Goal: Task Accomplishment & Management: Manage account settings

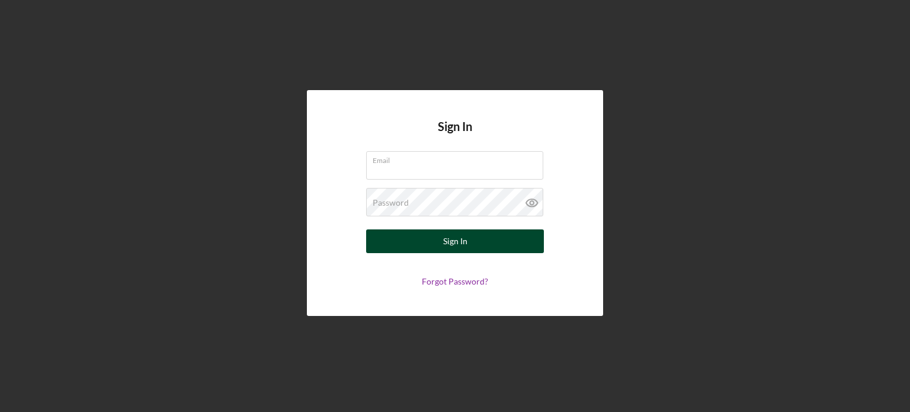
type input "[PERSON_NAME][EMAIL_ADDRESS][DOMAIN_NAME]"
click at [443, 246] on div "Sign In" at bounding box center [455, 241] width 24 height 24
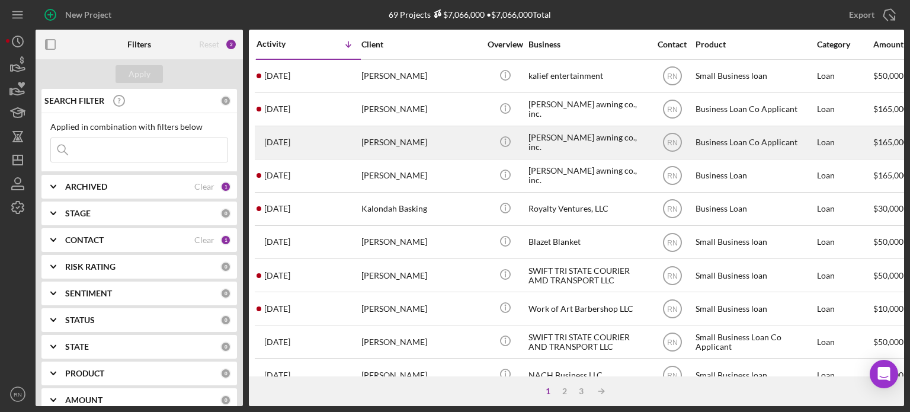
click at [533, 146] on div "[PERSON_NAME] awning co., inc." at bounding box center [588, 142] width 119 height 31
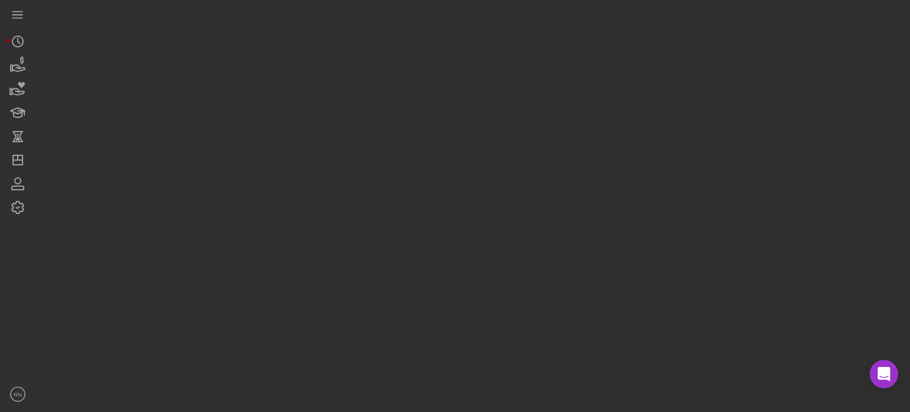
click at [533, 145] on div at bounding box center [470, 203] width 869 height 406
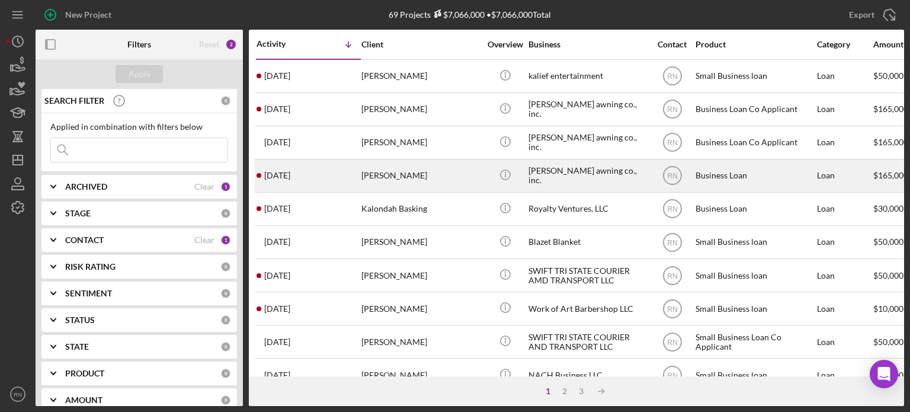
click at [455, 177] on div "[PERSON_NAME]" at bounding box center [421, 175] width 119 height 31
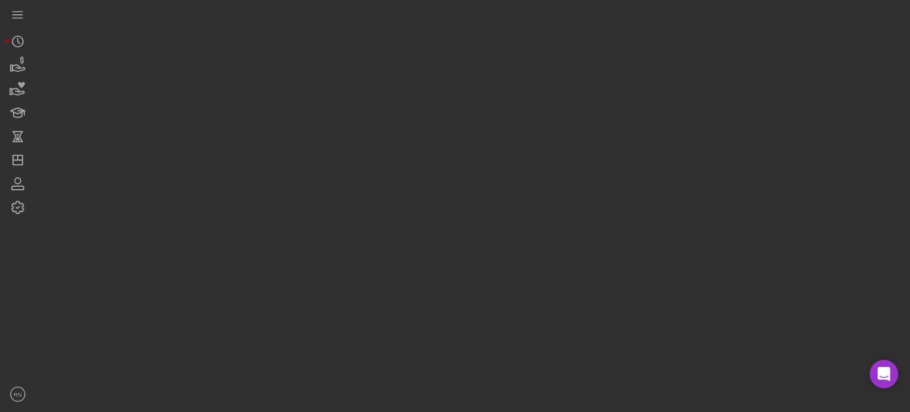
click at [455, 177] on div at bounding box center [470, 203] width 869 height 406
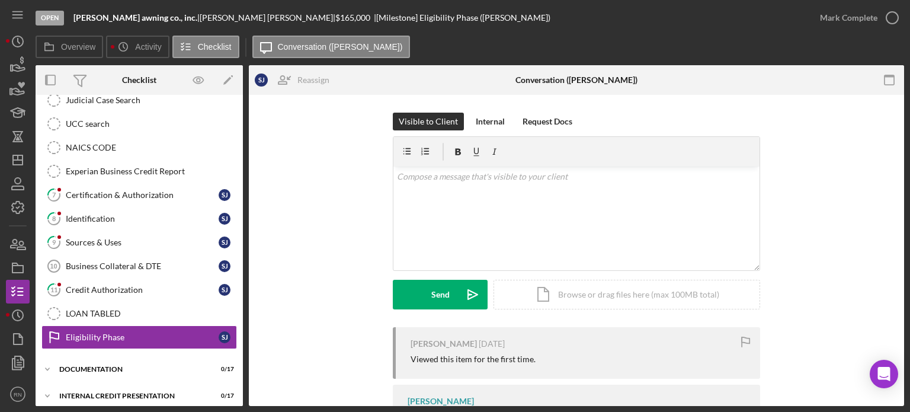
scroll to position [277, 0]
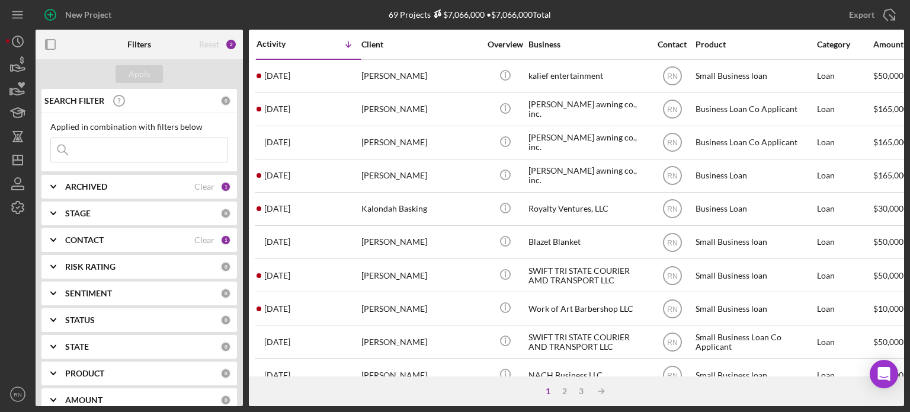
click at [7, 261] on div at bounding box center [18, 300] width 24 height 163
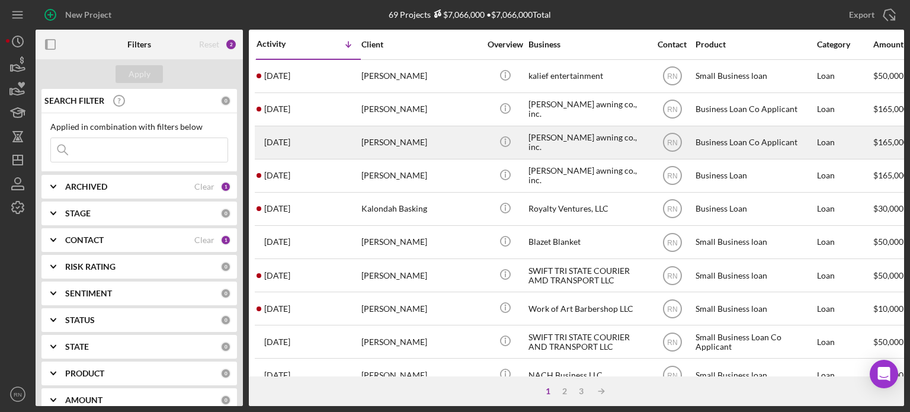
click at [463, 147] on div "[PERSON_NAME]" at bounding box center [421, 142] width 119 height 31
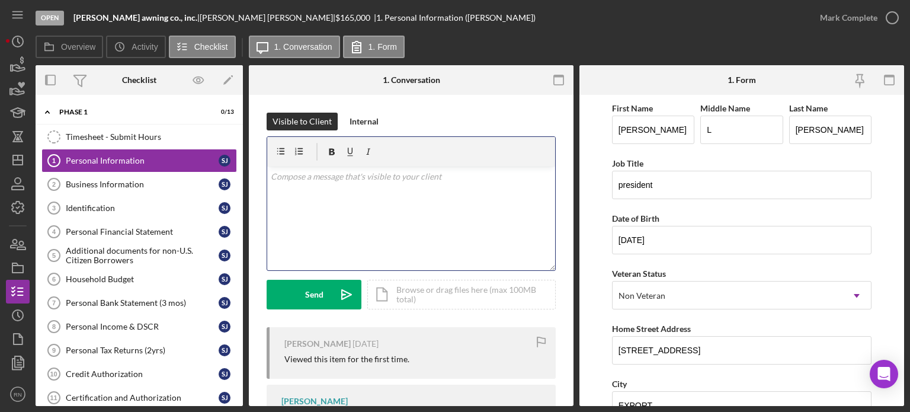
drag, startPoint x: 464, startPoint y: 147, endPoint x: 381, endPoint y: 220, distance: 110.4
click at [381, 220] on div "v Color teal Color pink Remove color Add row above Add row below Add column bef…" at bounding box center [411, 219] width 288 height 104
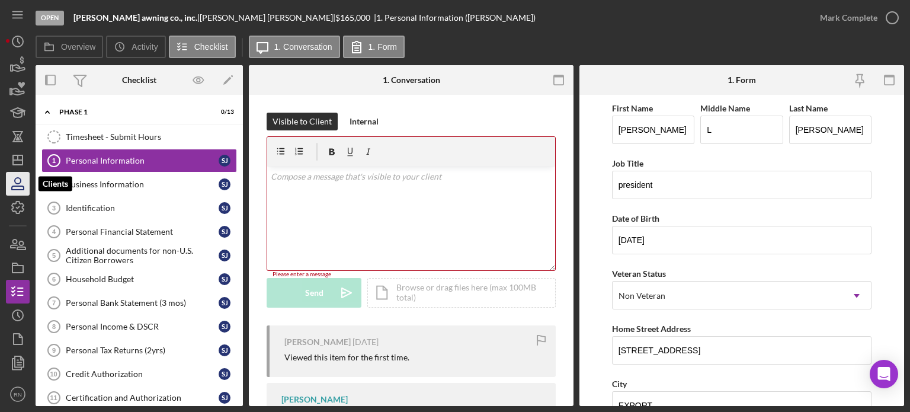
click at [26, 184] on icon "button" at bounding box center [18, 184] width 30 height 30
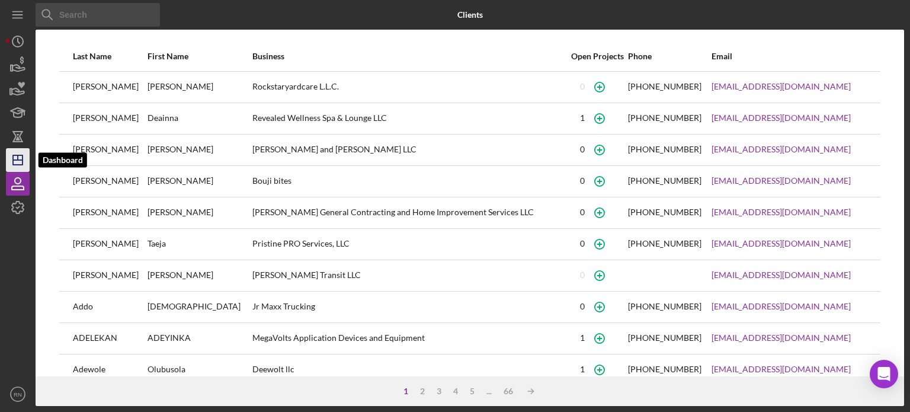
click at [20, 162] on icon "Icon/Dashboard" at bounding box center [18, 160] width 30 height 30
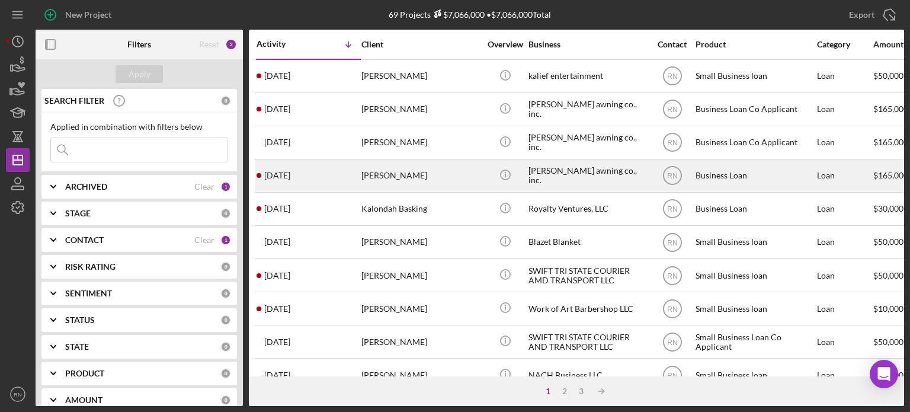
click at [537, 175] on div "[PERSON_NAME] awning co., inc." at bounding box center [588, 175] width 119 height 31
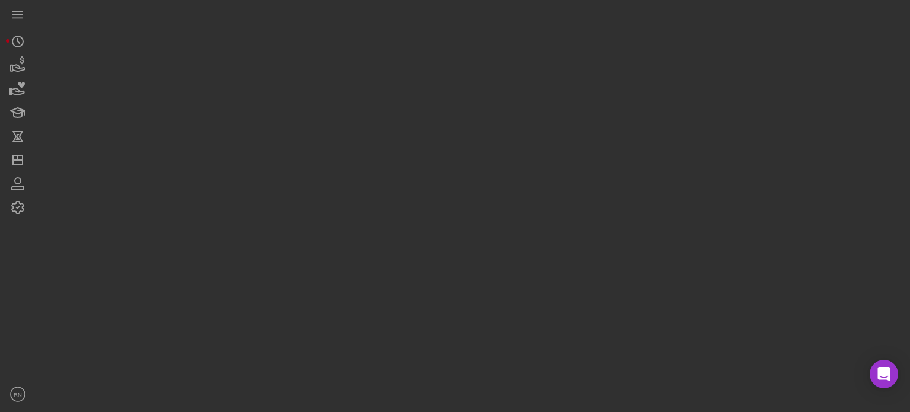
click at [537, 175] on div at bounding box center [470, 203] width 869 height 406
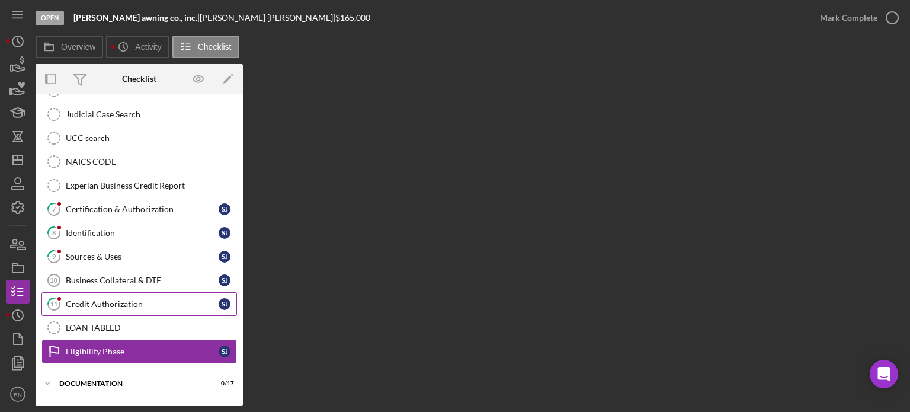
scroll to position [277, 0]
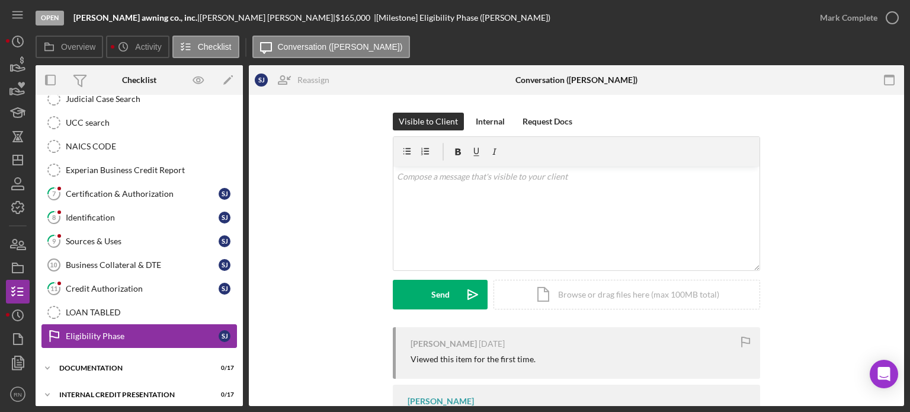
click at [152, 331] on div "Eligibility Phase" at bounding box center [142, 335] width 153 height 9
click at [891, 15] on icon "button" at bounding box center [893, 18] width 30 height 30
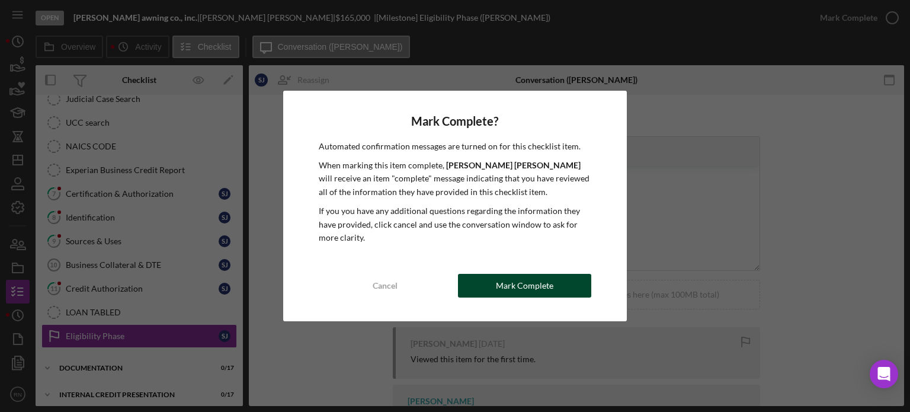
click at [535, 287] on div "Mark Complete" at bounding box center [524, 286] width 57 height 24
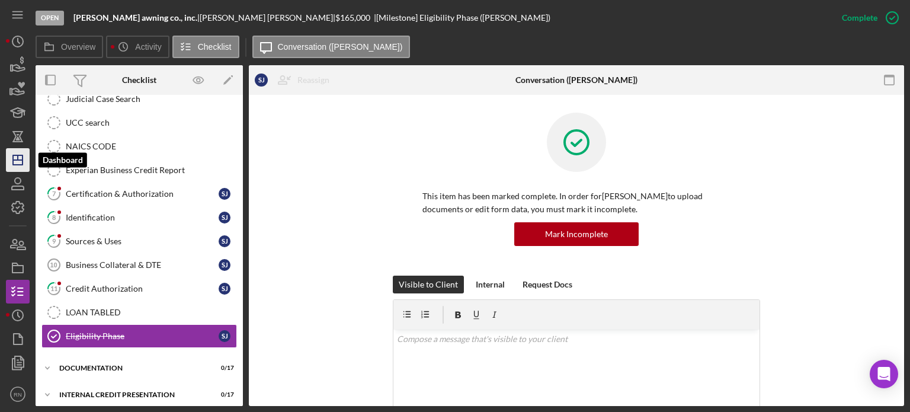
click at [13, 169] on icon "Icon/Dashboard" at bounding box center [18, 160] width 30 height 30
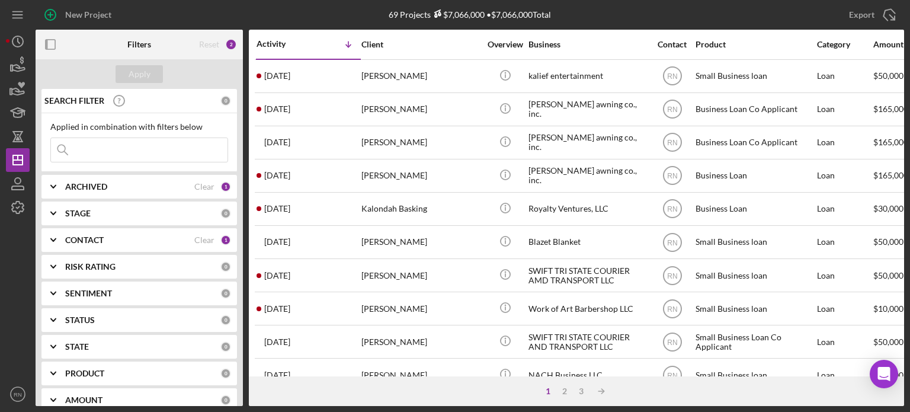
click at [0, 284] on div "New Project 69 Projects $7,066,000 • $7,066,000 Total Export Icon/Export Filter…" at bounding box center [455, 206] width 910 height 412
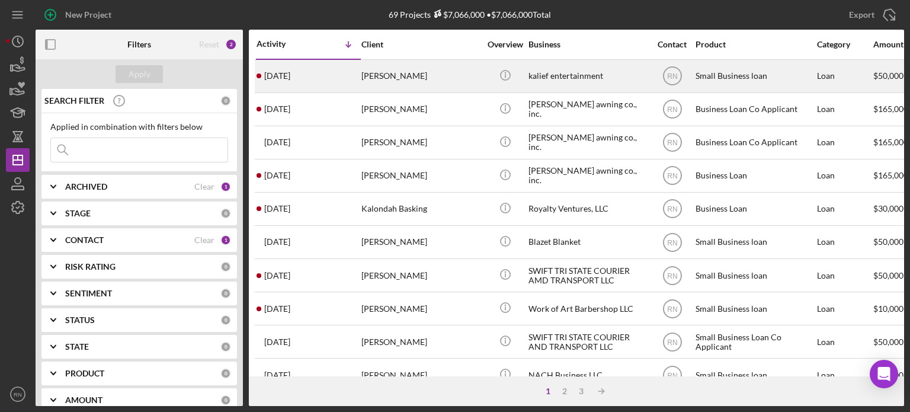
click at [599, 76] on div "kalief entertainment" at bounding box center [588, 75] width 119 height 31
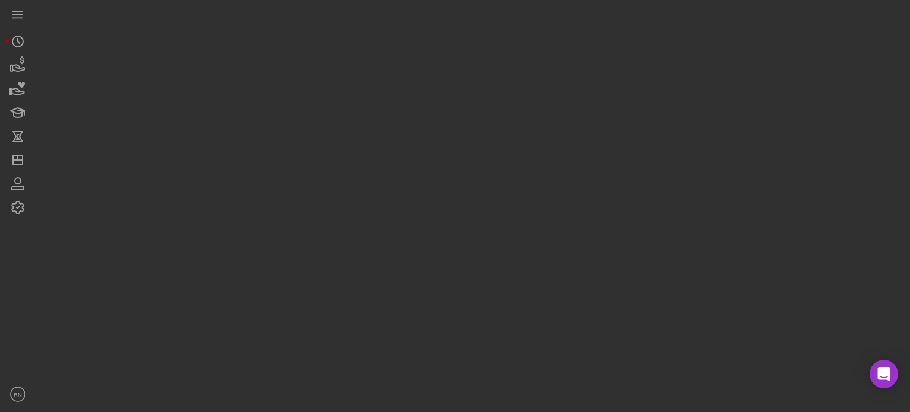
click at [599, 76] on div at bounding box center [470, 203] width 869 height 406
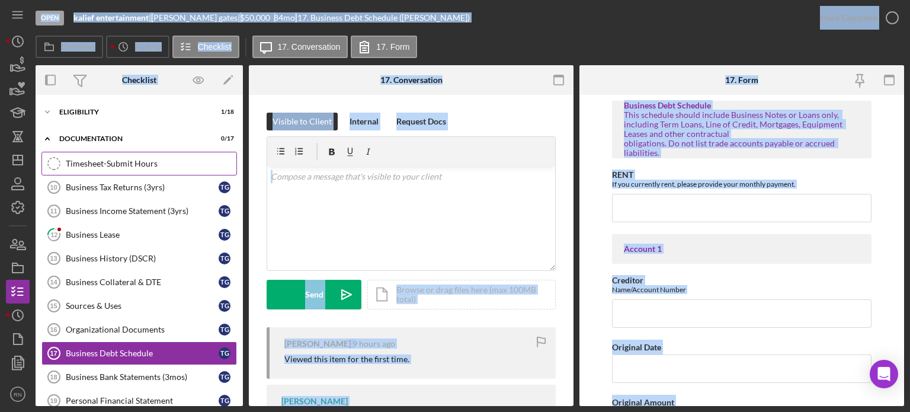
click at [134, 163] on div "Timesheet-Submit Hours" at bounding box center [151, 163] width 171 height 9
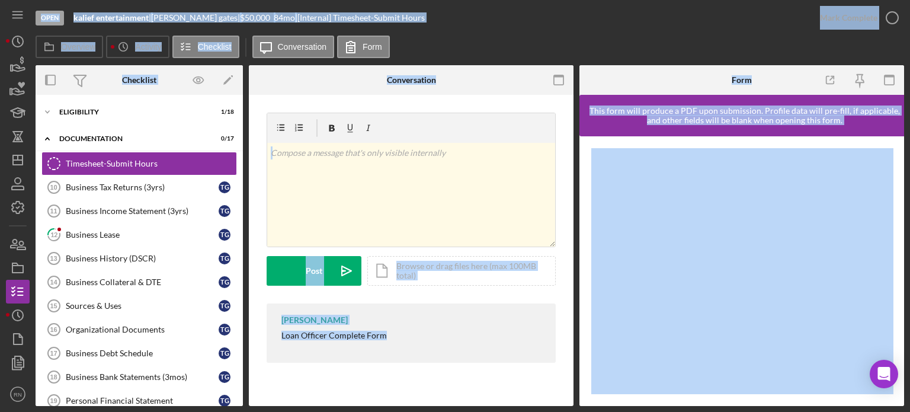
click at [428, 360] on div "[PERSON_NAME] Loan Officer Complete Form" at bounding box center [411, 332] width 289 height 59
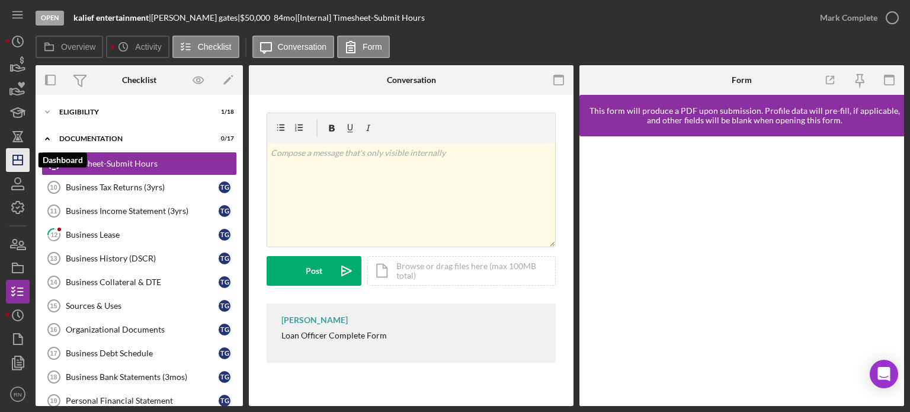
click at [12, 165] on icon "Icon/Dashboard" at bounding box center [18, 160] width 30 height 30
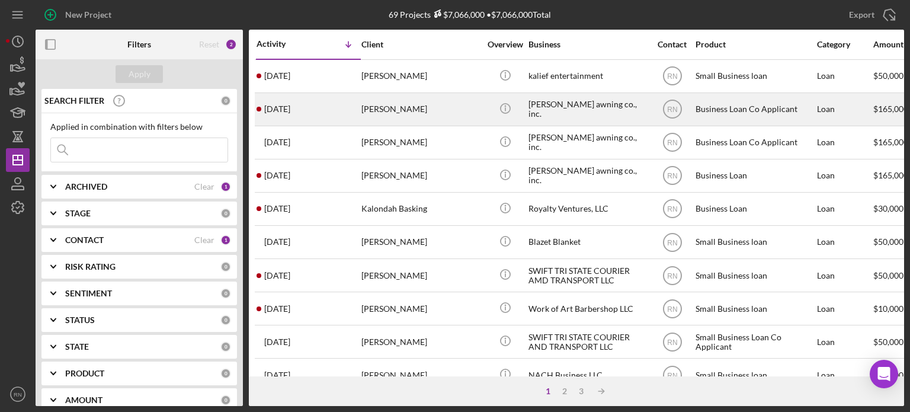
click at [540, 111] on div "[PERSON_NAME] awning co., inc." at bounding box center [588, 109] width 119 height 31
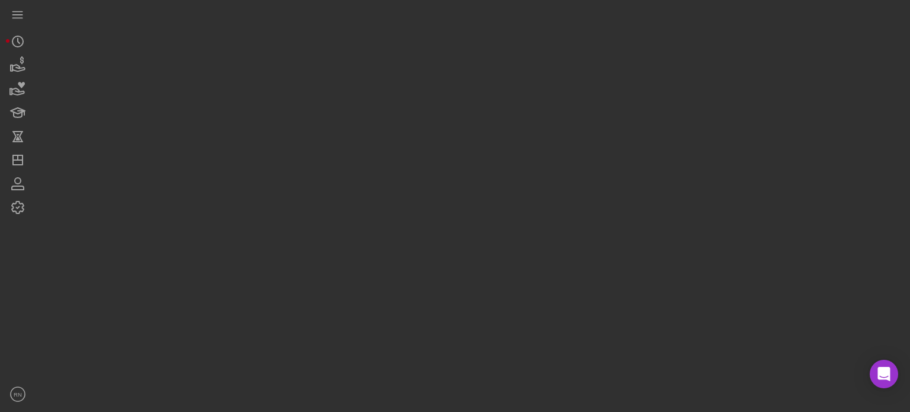
click at [540, 111] on div at bounding box center [470, 203] width 869 height 406
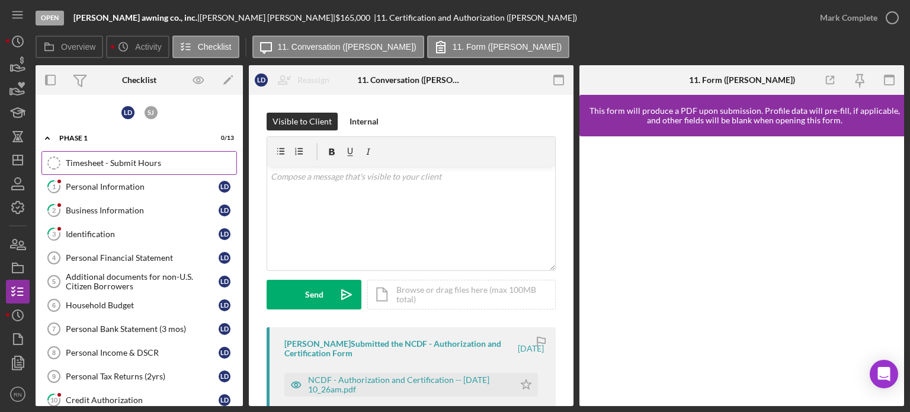
click at [141, 164] on div "Timesheet - Submit Hours" at bounding box center [151, 162] width 171 height 9
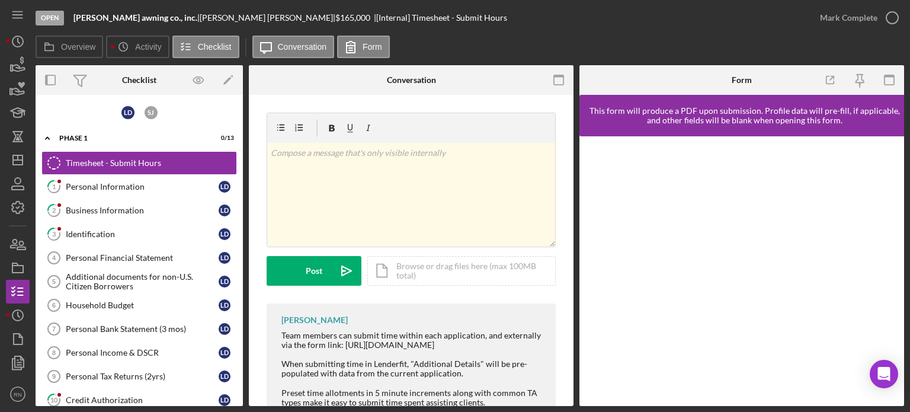
click at [476, 287] on div "v Color teal Color pink Remove color Add row above Add row below Add column bef…" at bounding box center [411, 208] width 289 height 191
click at [20, 161] on icon "Icon/Dashboard" at bounding box center [18, 160] width 30 height 30
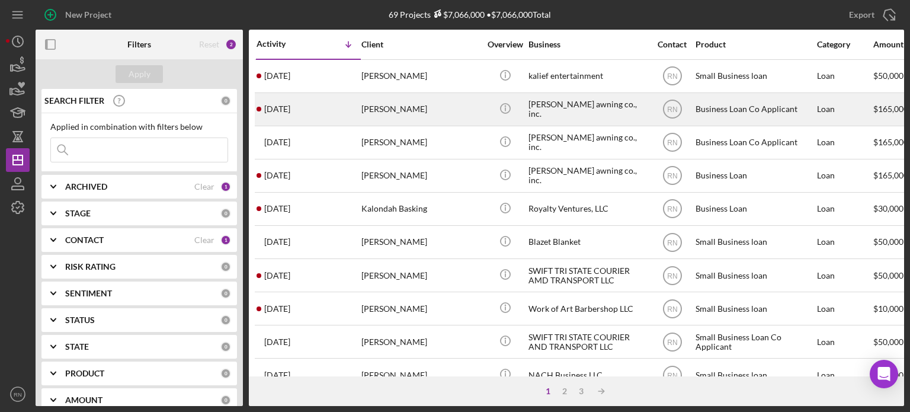
click at [402, 111] on div "[PERSON_NAME]" at bounding box center [421, 109] width 119 height 31
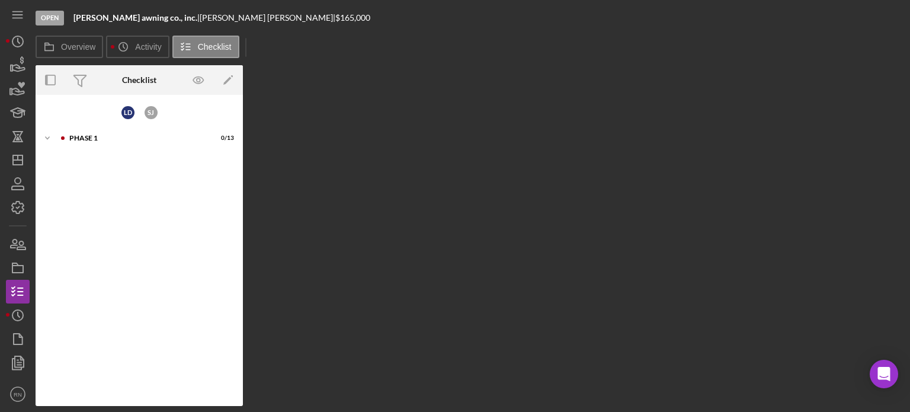
click at [402, 111] on div "Overview Internal Workflow Stage Open Icon/Dropdown Arrow Archive (can unarchiv…" at bounding box center [470, 235] width 869 height 341
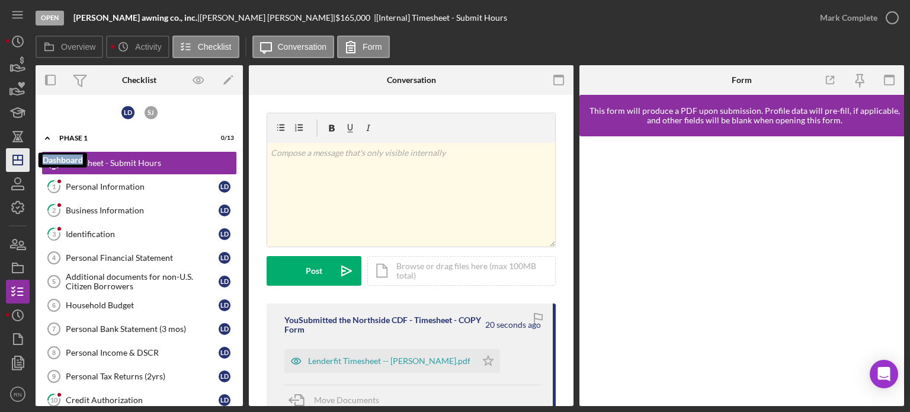
click at [21, 157] on icon "Icon/Dashboard" at bounding box center [18, 160] width 30 height 30
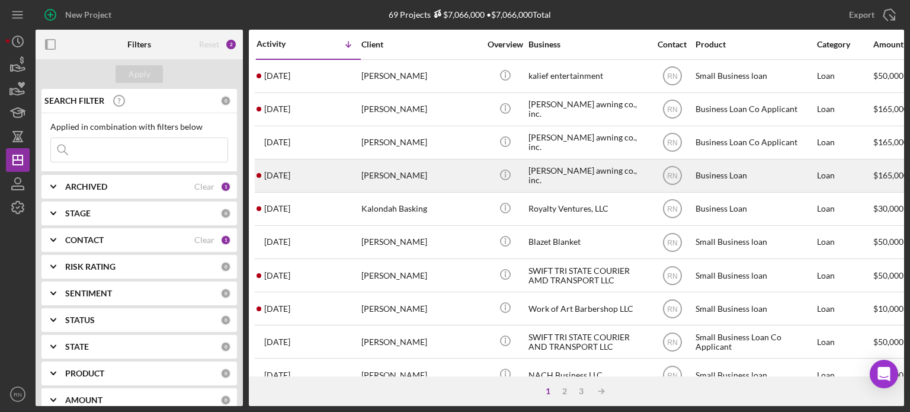
click at [420, 176] on div "[PERSON_NAME]" at bounding box center [421, 175] width 119 height 31
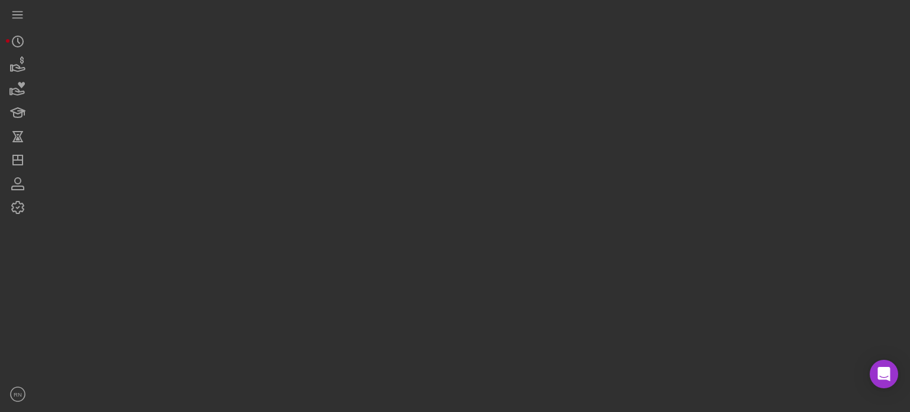
click at [420, 176] on div at bounding box center [470, 203] width 869 height 406
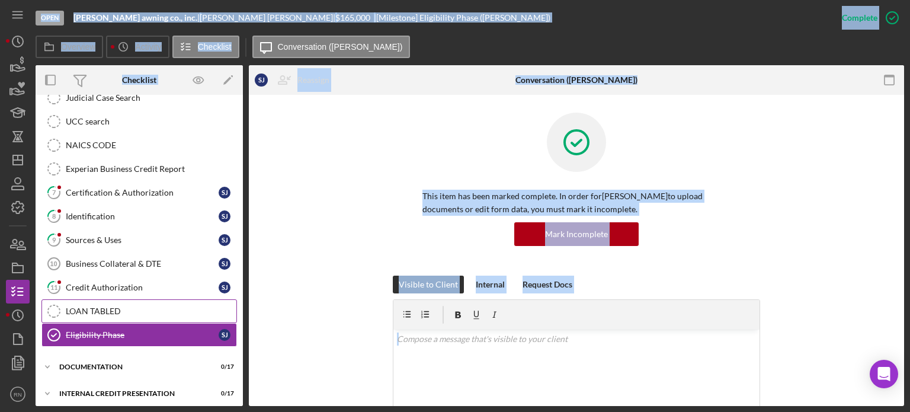
scroll to position [219, 0]
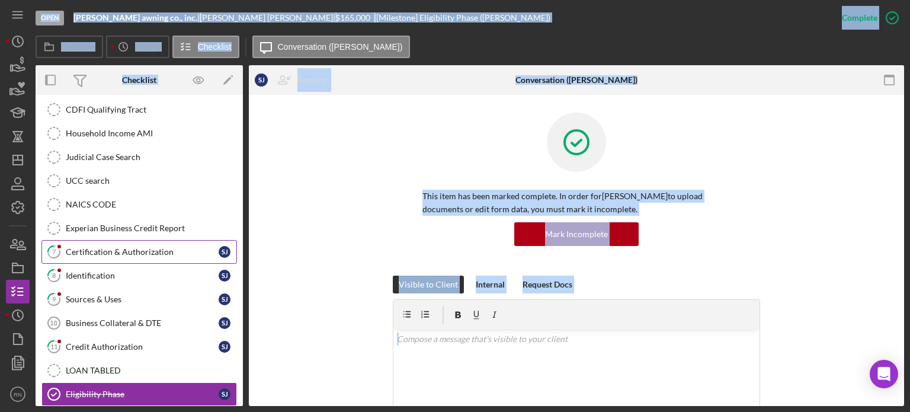
click at [133, 248] on div "Certification & Authorization" at bounding box center [142, 251] width 153 height 9
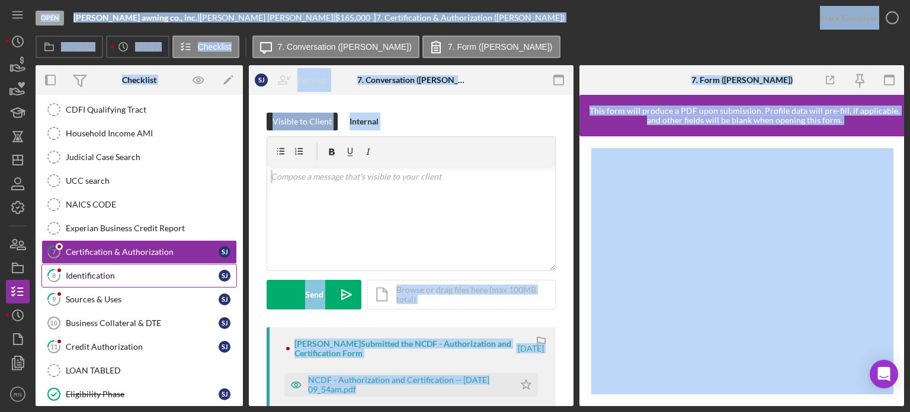
click at [116, 271] on div "Identification" at bounding box center [142, 275] width 153 height 9
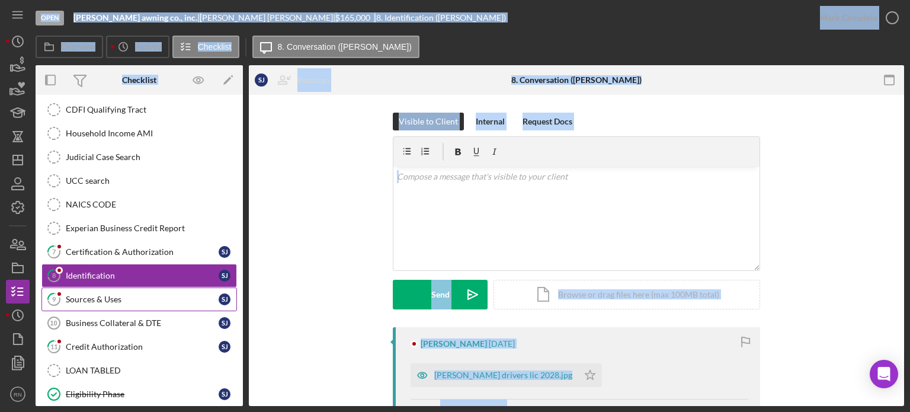
click at [111, 295] on div "Sources & Uses" at bounding box center [142, 299] width 153 height 9
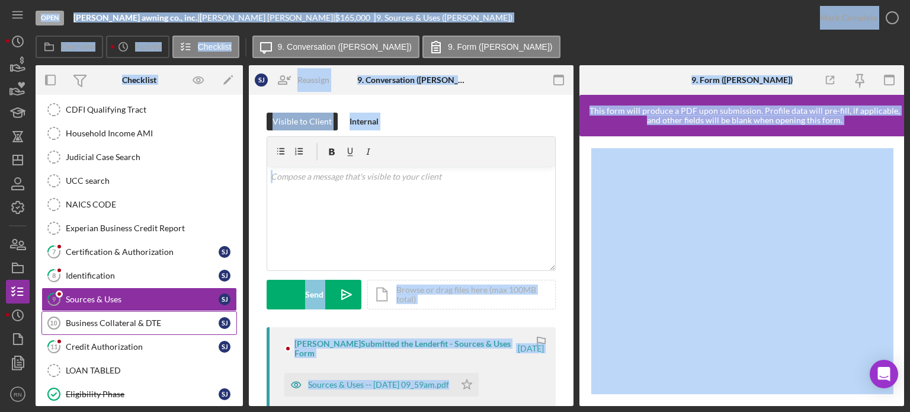
click at [112, 319] on div "Business Collateral & DTE" at bounding box center [142, 322] width 153 height 9
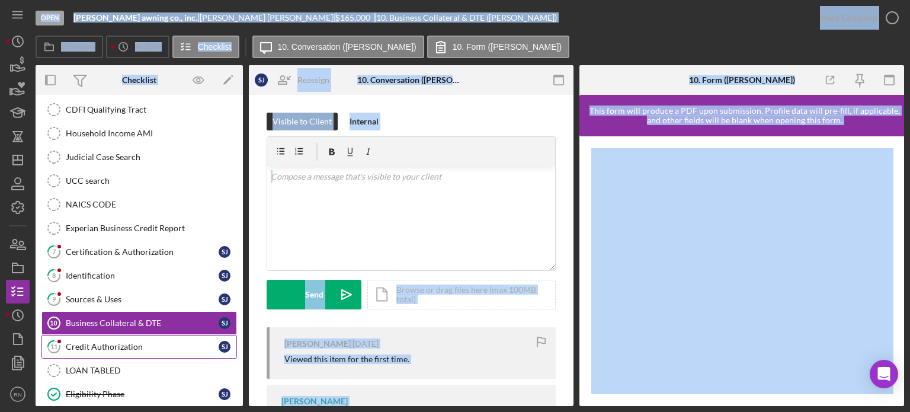
click at [103, 342] on div "Credit Authorization" at bounding box center [142, 346] width 153 height 9
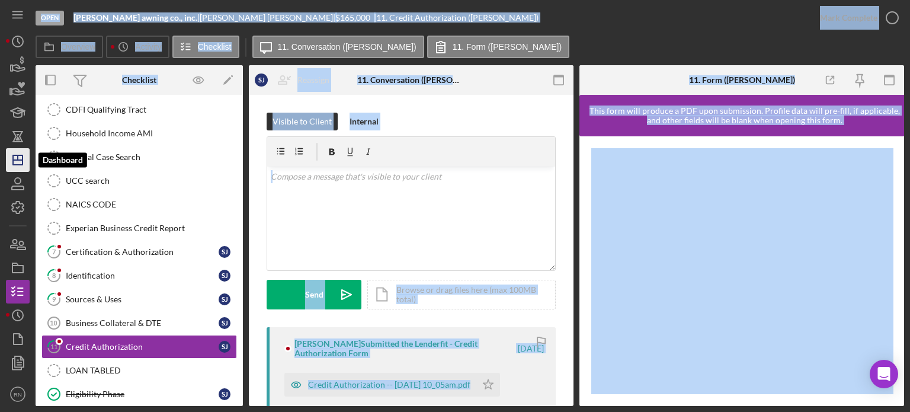
click at [15, 160] on line "button" at bounding box center [17, 160] width 9 height 0
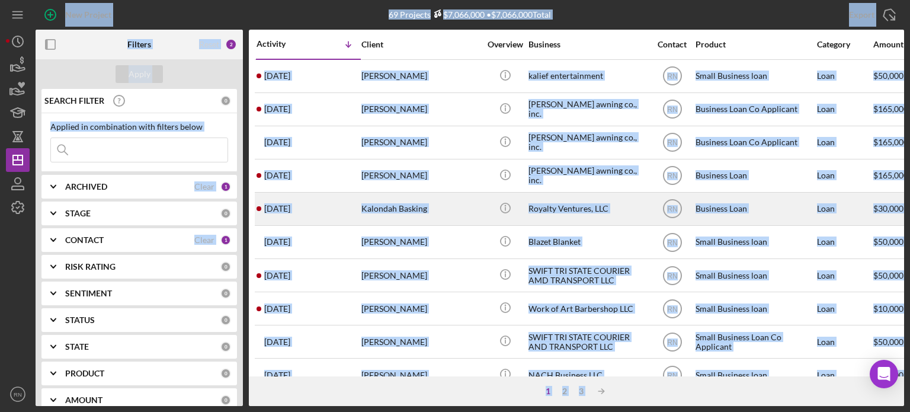
click at [427, 195] on div "Kalondah Basking" at bounding box center [421, 208] width 119 height 31
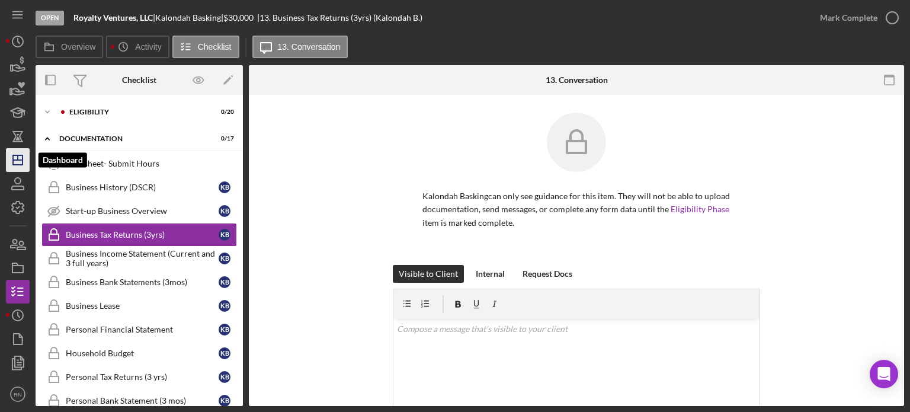
click at [13, 162] on polygon "button" at bounding box center [17, 159] width 9 height 9
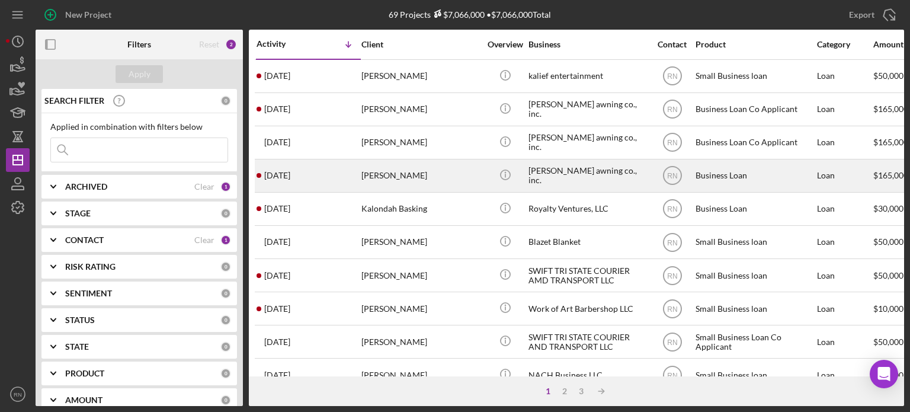
click at [395, 178] on div "[PERSON_NAME]" at bounding box center [421, 175] width 119 height 31
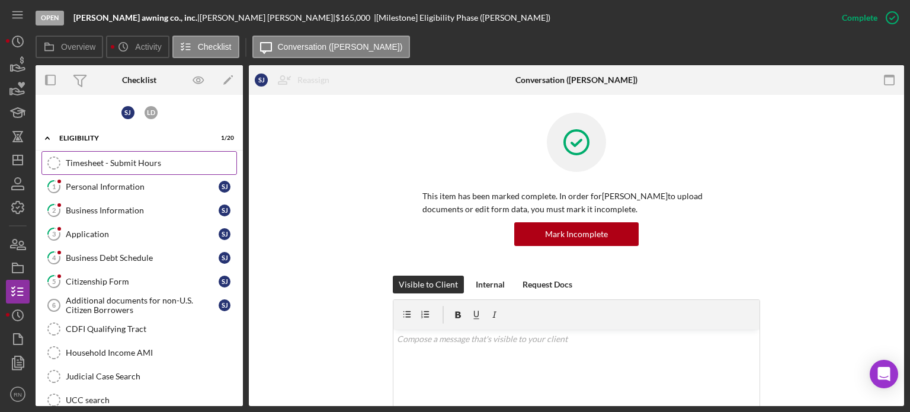
click at [152, 165] on div "Timesheet - Submit Hours" at bounding box center [151, 162] width 171 height 9
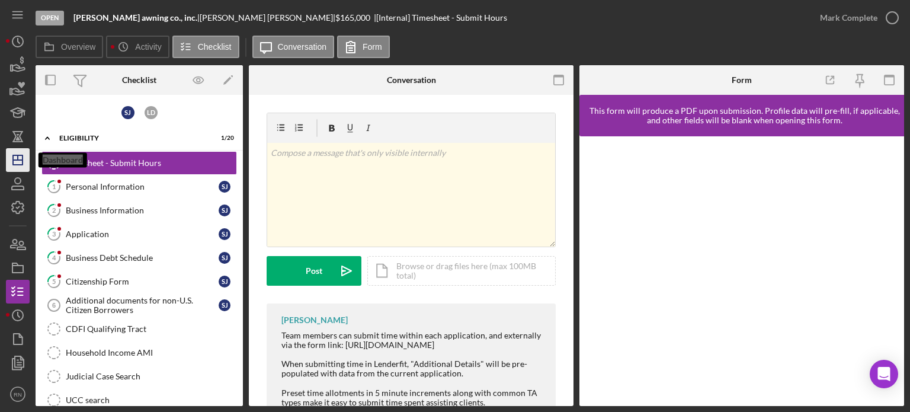
click at [19, 163] on icon "Icon/Dashboard" at bounding box center [18, 160] width 30 height 30
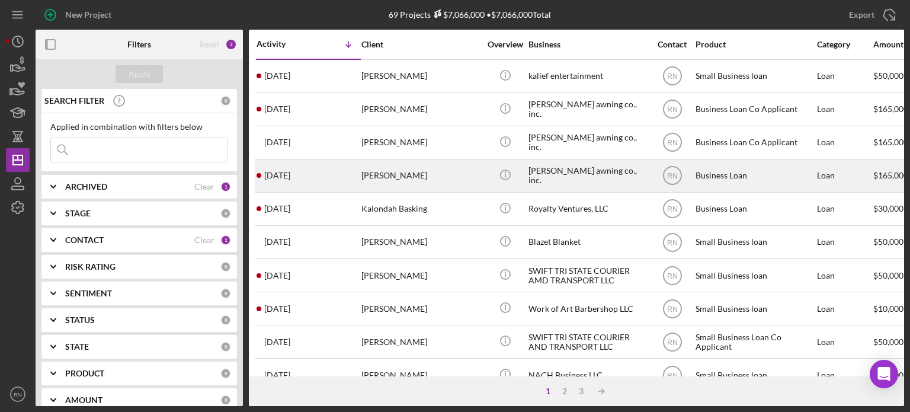
click at [472, 180] on div "[PERSON_NAME]" at bounding box center [421, 175] width 119 height 31
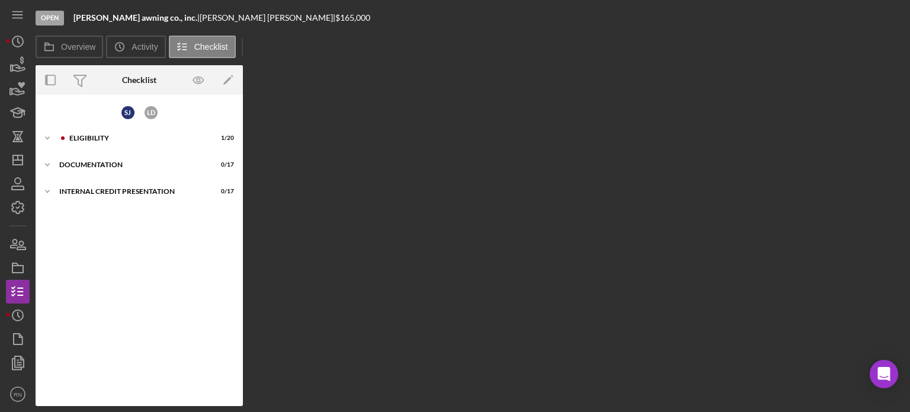
click at [472, 180] on div "Overview Internal Workflow Stage Open Icon/Dropdown Arrow Archive (can unarchiv…" at bounding box center [470, 235] width 869 height 341
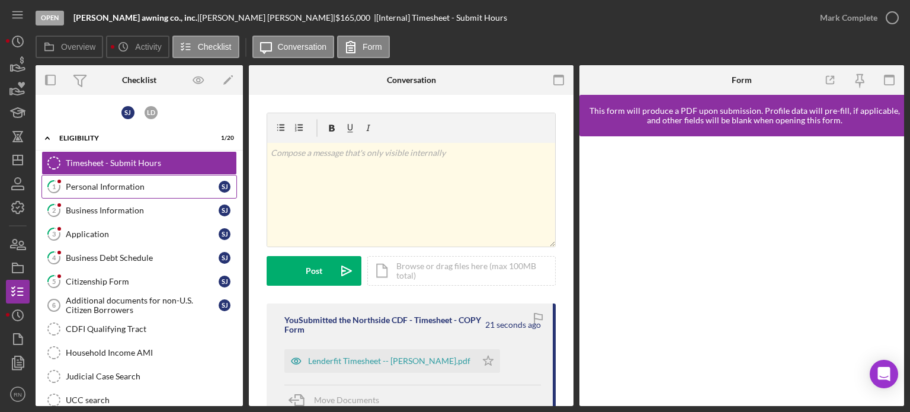
click at [142, 185] on div "Personal Information" at bounding box center [142, 186] width 153 height 9
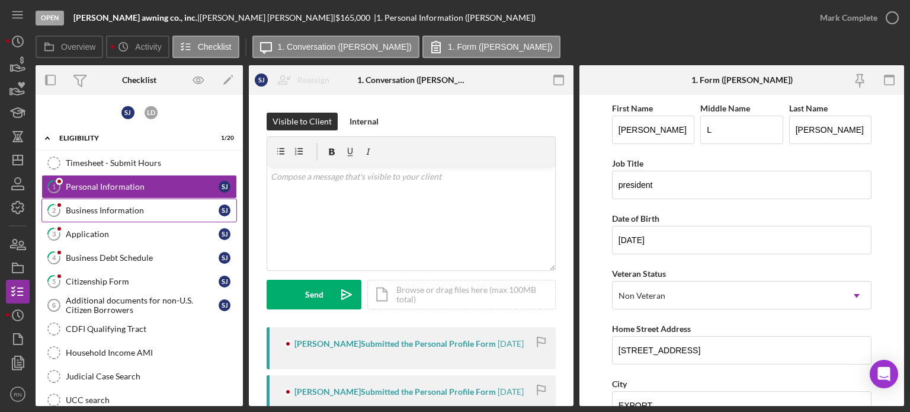
click at [130, 209] on div "Business Information" at bounding box center [142, 210] width 153 height 9
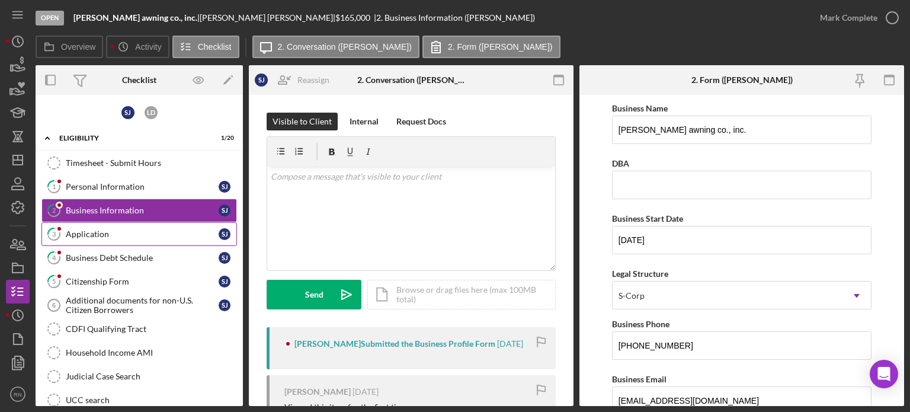
click at [114, 229] on div "Application" at bounding box center [142, 233] width 153 height 9
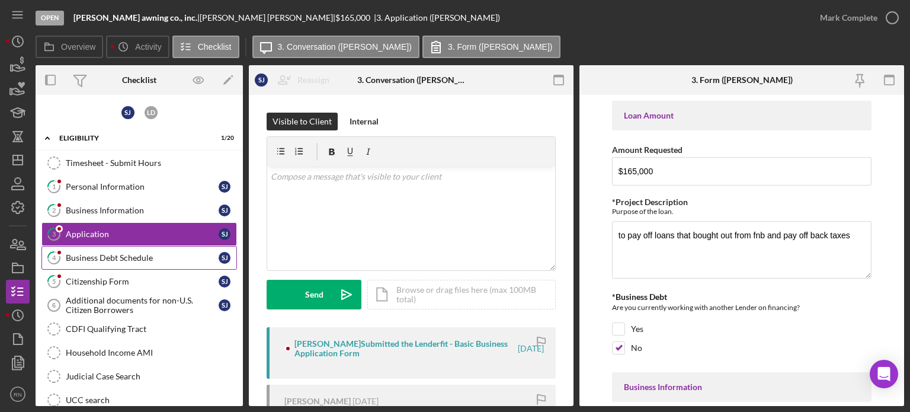
click at [108, 260] on div "Business Debt Schedule" at bounding box center [142, 257] width 153 height 9
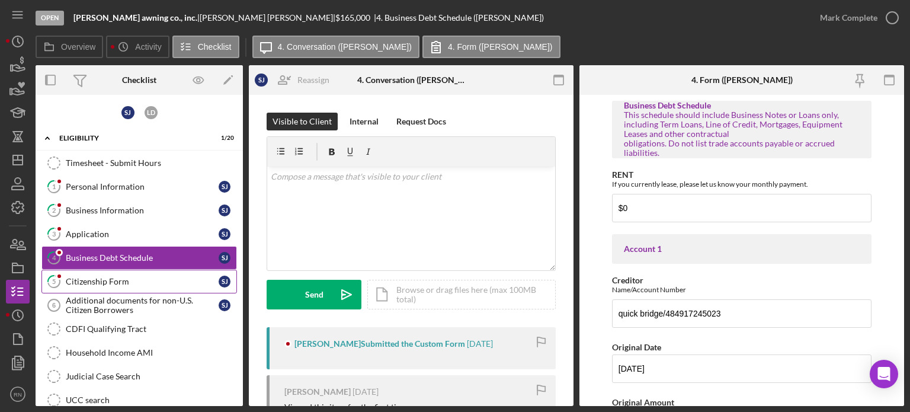
click at [99, 279] on div "Citizenship Form" at bounding box center [142, 281] width 153 height 9
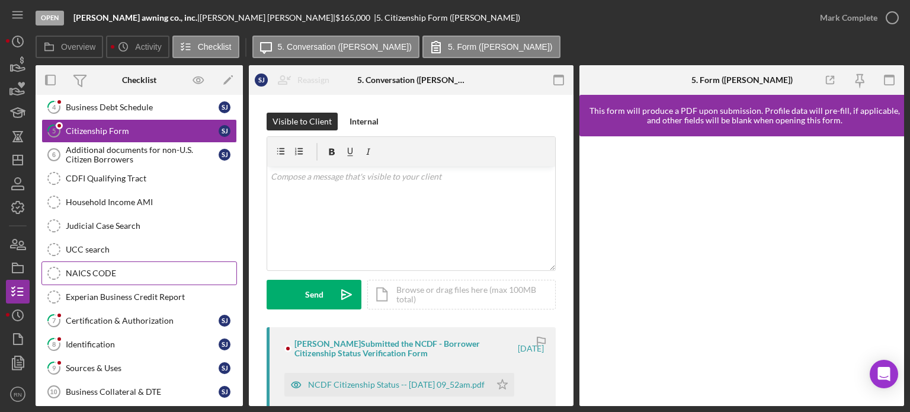
scroll to position [178, 0]
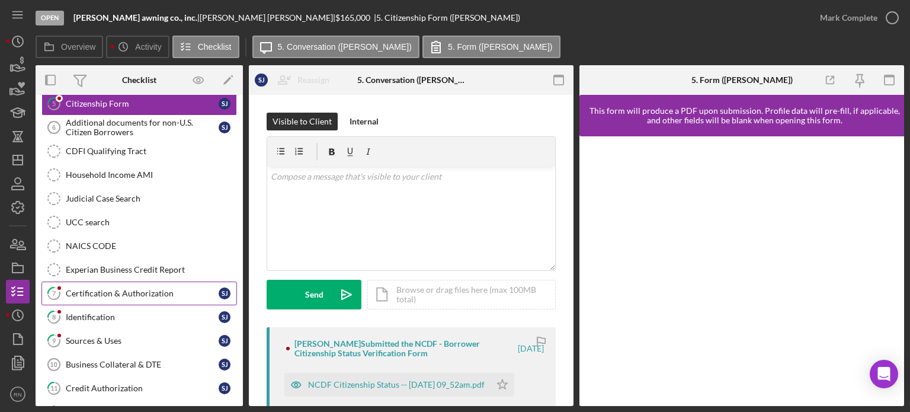
click at [135, 282] on link "7 Certification & Authorization [PERSON_NAME]" at bounding box center [139, 294] width 196 height 24
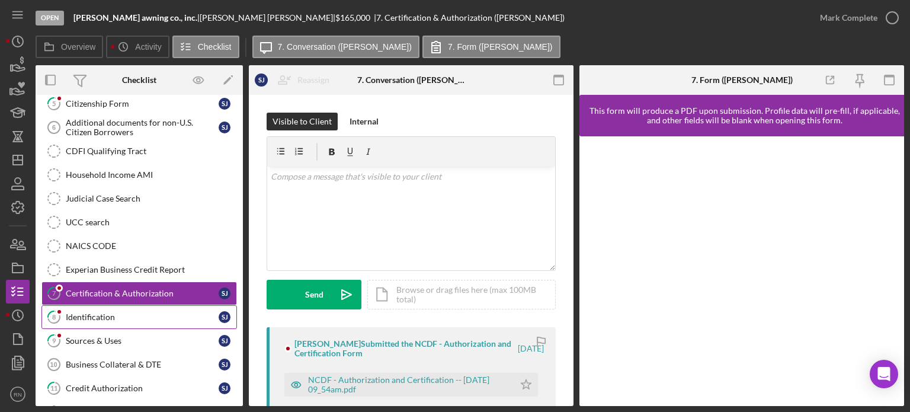
click at [113, 312] on div "Identification" at bounding box center [142, 316] width 153 height 9
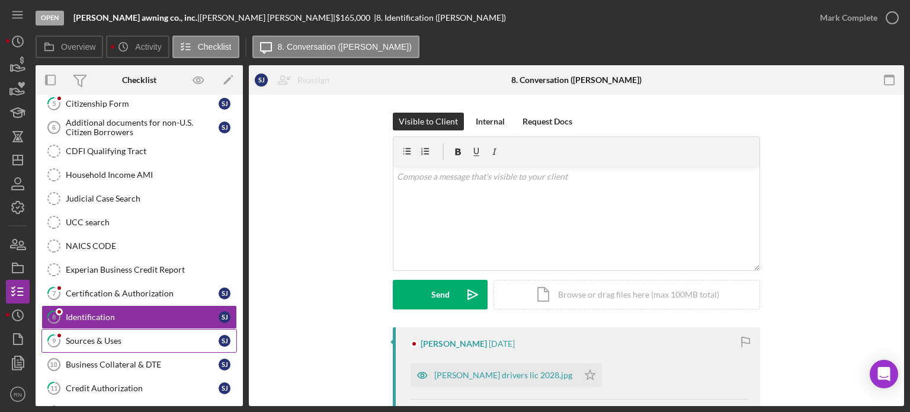
click at [107, 336] on div "Sources & Uses" at bounding box center [142, 340] width 153 height 9
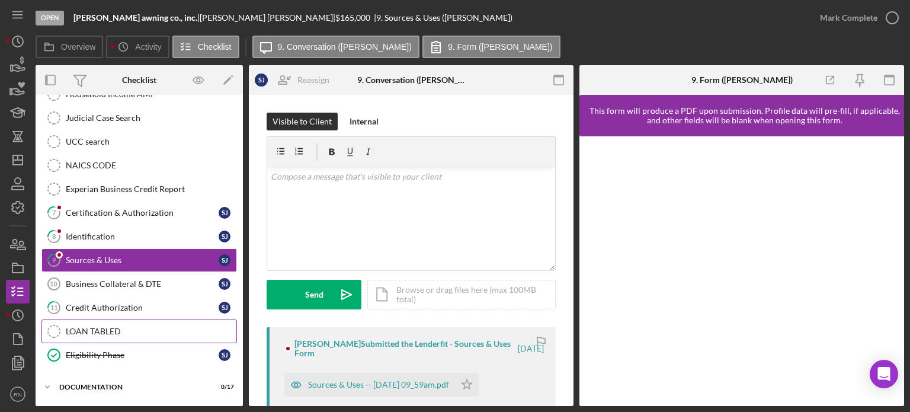
scroll to position [279, 0]
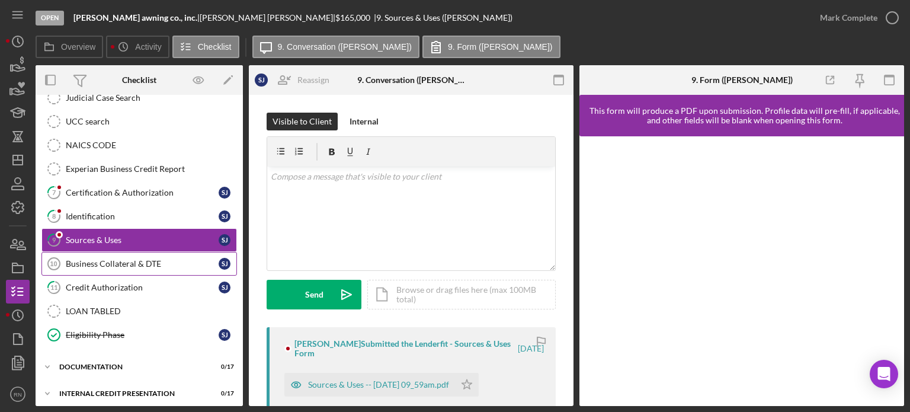
click at [127, 259] on div "Business Collateral & DTE" at bounding box center [142, 263] width 153 height 9
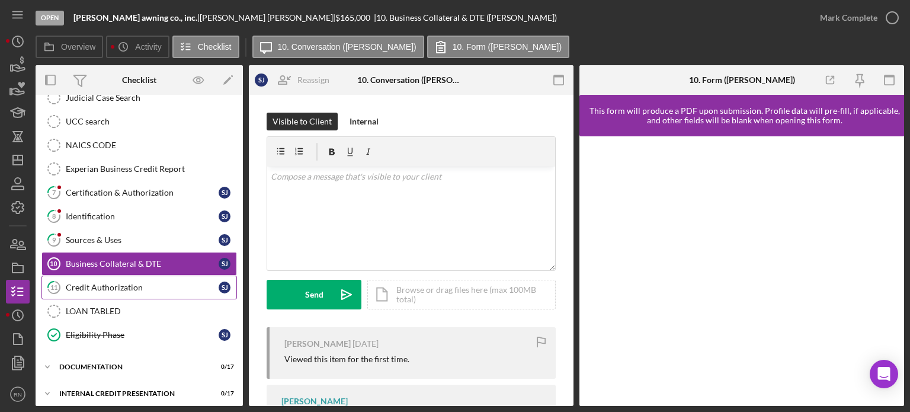
click at [117, 283] on div "Credit Authorization" at bounding box center [142, 287] width 153 height 9
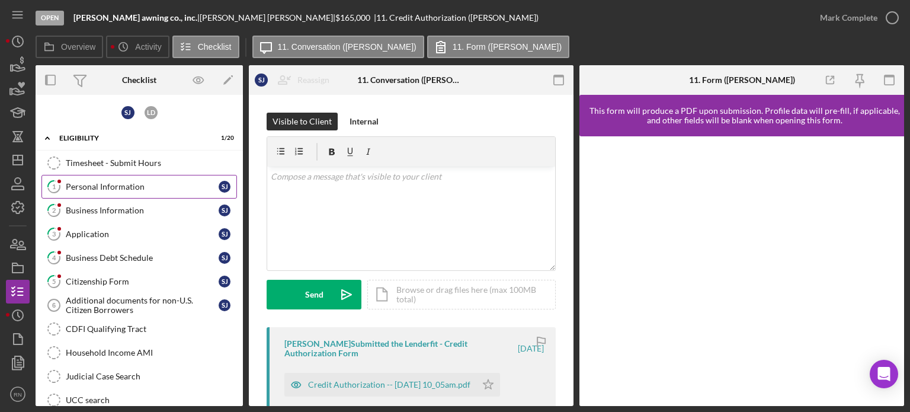
click at [152, 185] on div "Personal Information" at bounding box center [142, 186] width 153 height 9
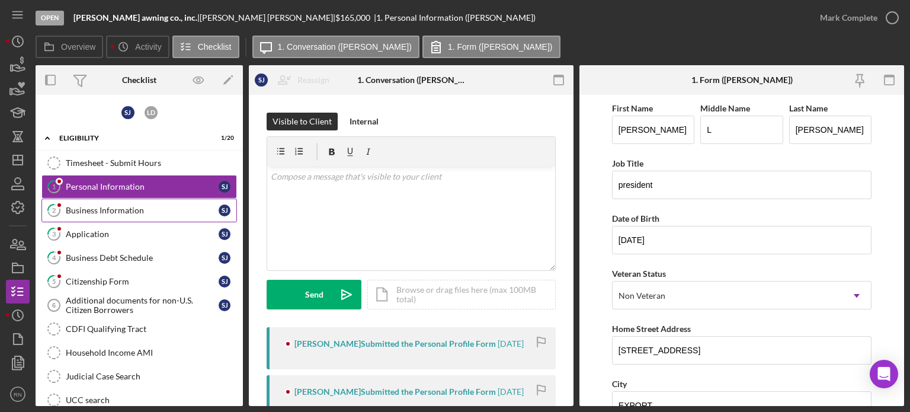
click at [136, 206] on div "Business Information" at bounding box center [142, 210] width 153 height 9
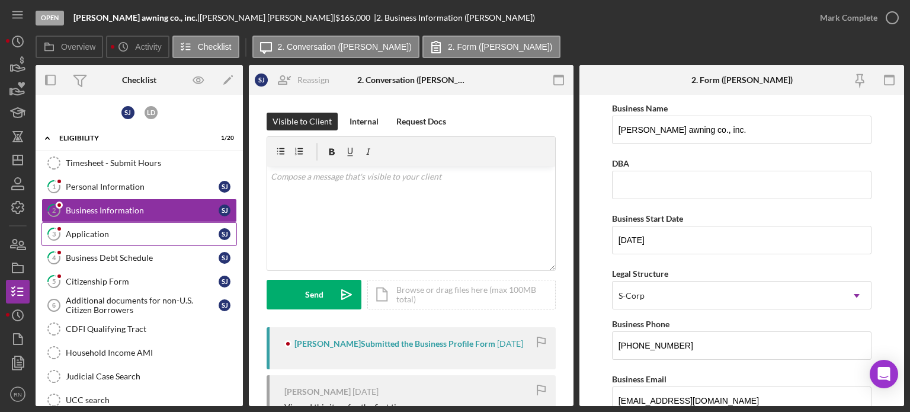
click at [127, 230] on div "Application" at bounding box center [142, 233] width 153 height 9
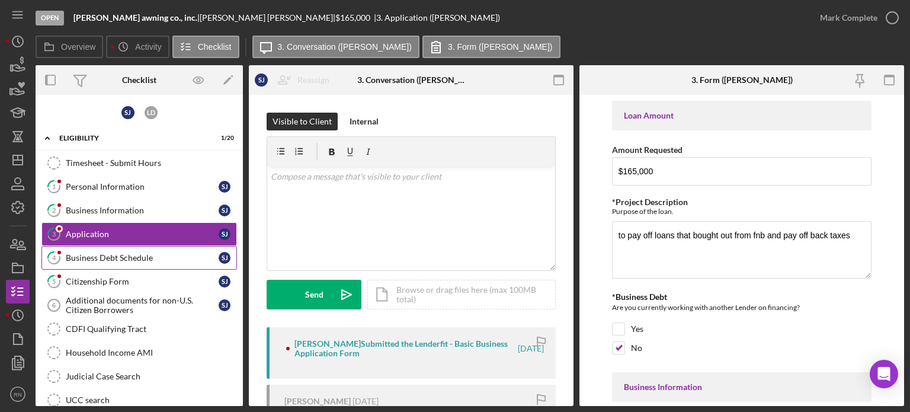
click at [116, 257] on div "Business Debt Schedule" at bounding box center [142, 257] width 153 height 9
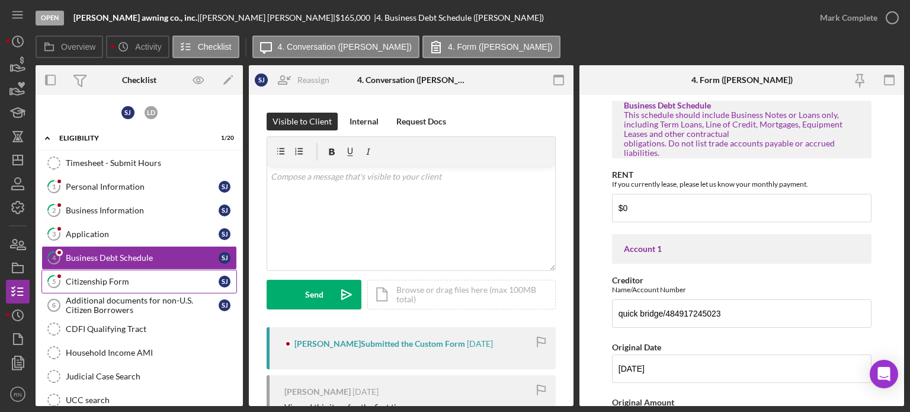
click at [103, 283] on div "Citizenship Form" at bounding box center [142, 281] width 153 height 9
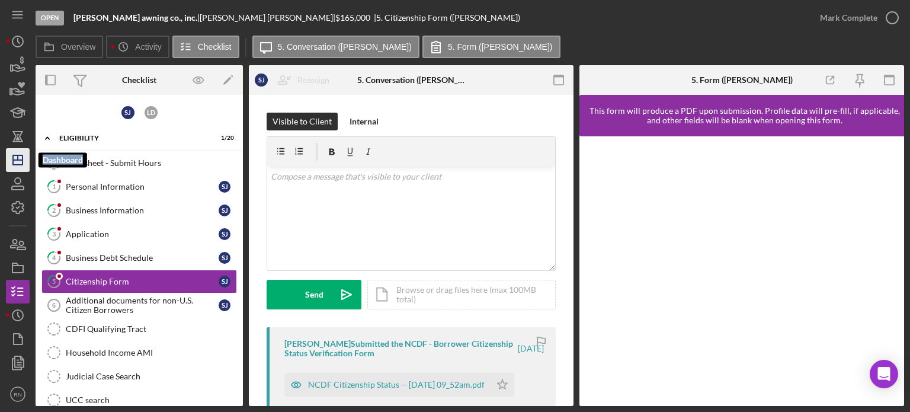
click at [19, 165] on polygon "button" at bounding box center [17, 159] width 9 height 9
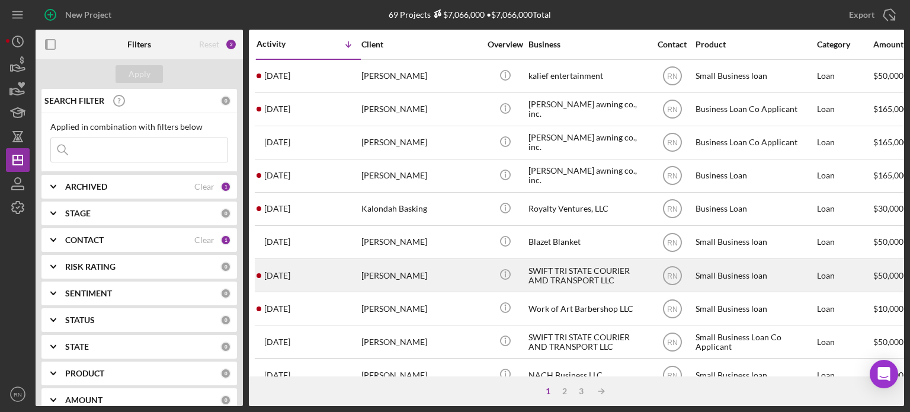
click at [408, 278] on div "[PERSON_NAME]" at bounding box center [421, 275] width 119 height 31
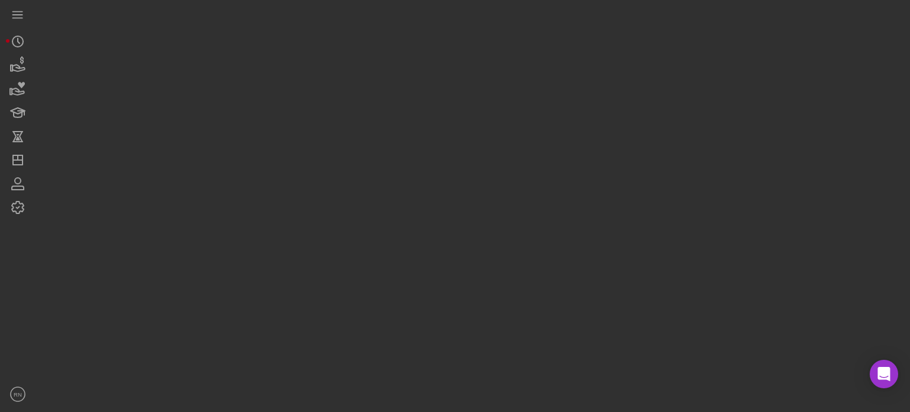
click at [408, 278] on div at bounding box center [470, 203] width 869 height 406
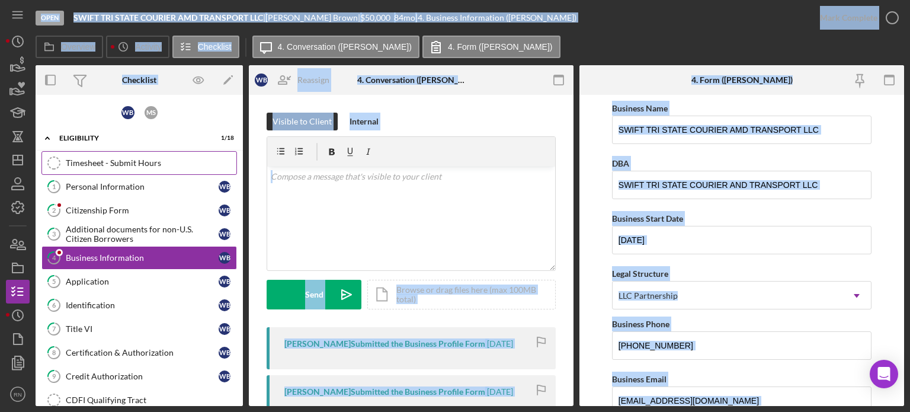
click at [148, 166] on div "Timesheet - Submit Hours" at bounding box center [151, 162] width 171 height 9
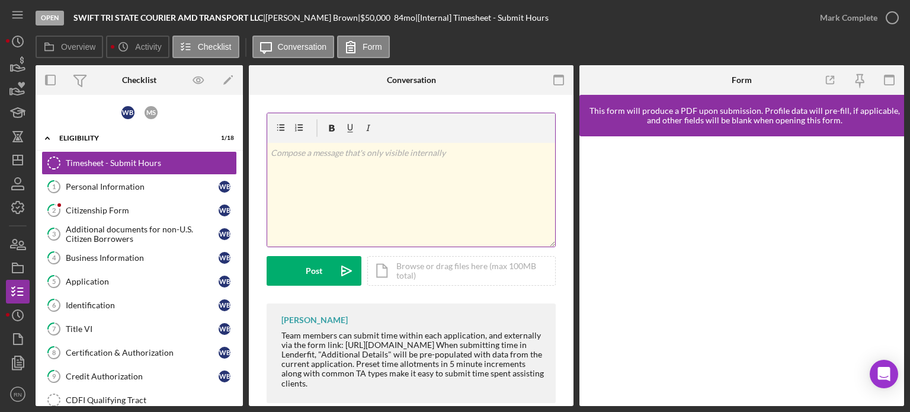
click at [429, 225] on div "v Color teal Color pink Remove color Add row above Add row below Add column bef…" at bounding box center [411, 195] width 288 height 104
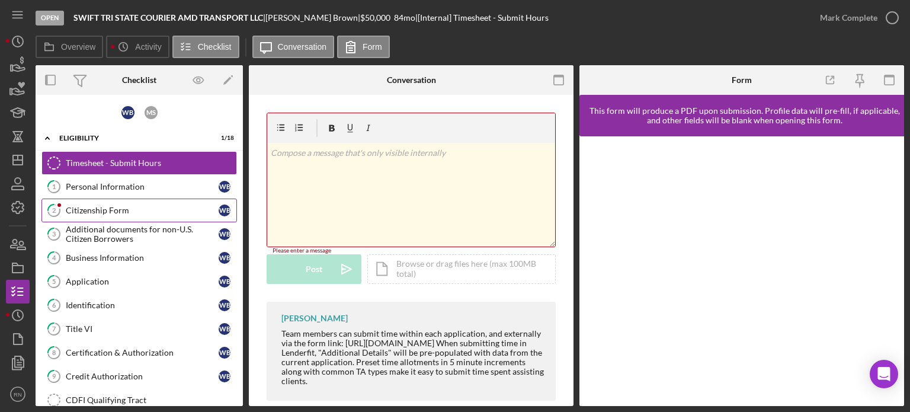
click at [83, 210] on div "Citizenship Form" at bounding box center [142, 210] width 153 height 9
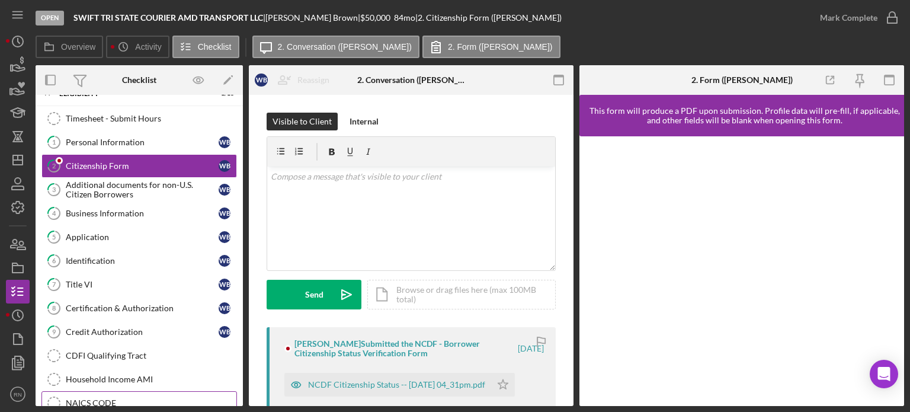
scroll to position [119, 0]
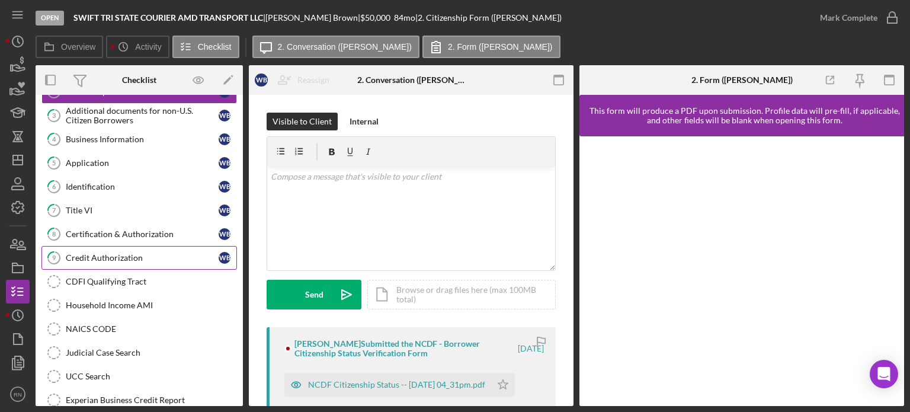
click at [150, 255] on div "Credit Authorization" at bounding box center [142, 257] width 153 height 9
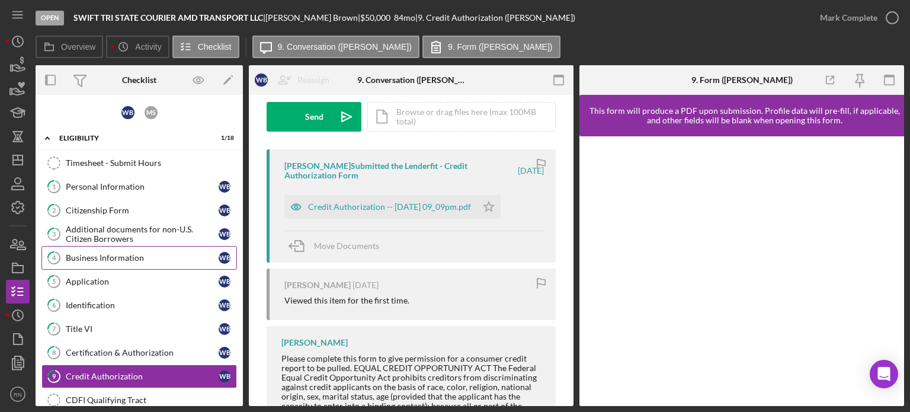
click at [121, 255] on div "Business Information" at bounding box center [142, 257] width 153 height 9
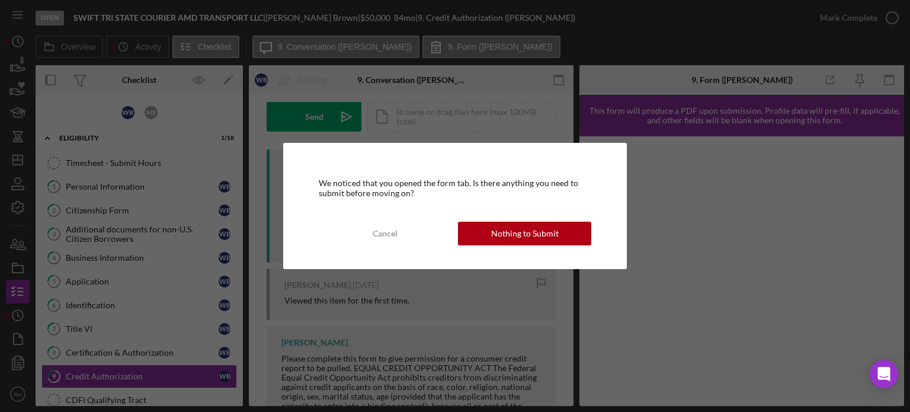
click at [1, 325] on div "We noticed that you opened the form tab. Is there anything you need to submit b…" at bounding box center [455, 206] width 910 height 412
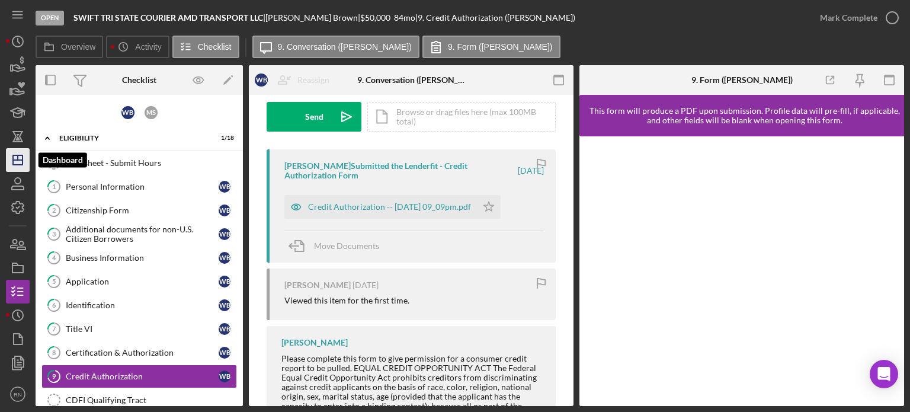
click at [12, 164] on icon "Icon/Dashboard" at bounding box center [18, 160] width 30 height 30
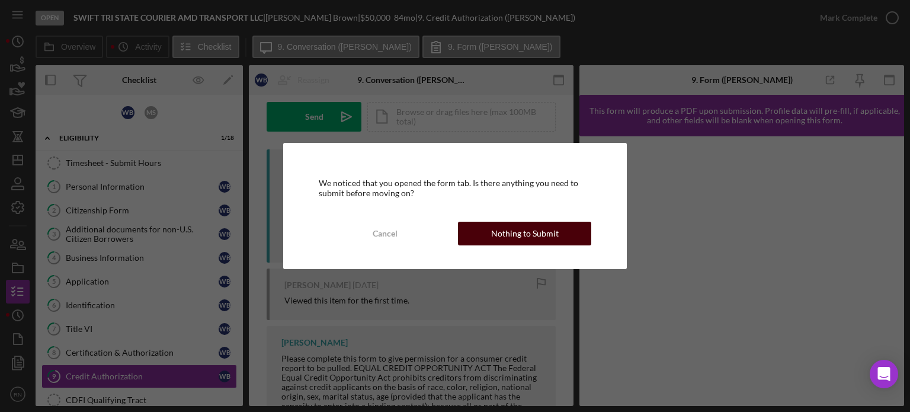
click at [472, 228] on button "Nothing to Submit" at bounding box center [524, 234] width 133 height 24
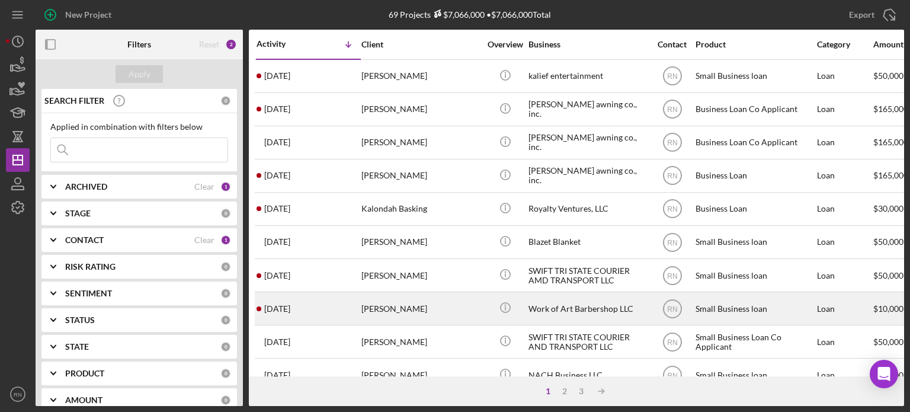
click at [389, 313] on div "[PERSON_NAME]" at bounding box center [421, 308] width 119 height 31
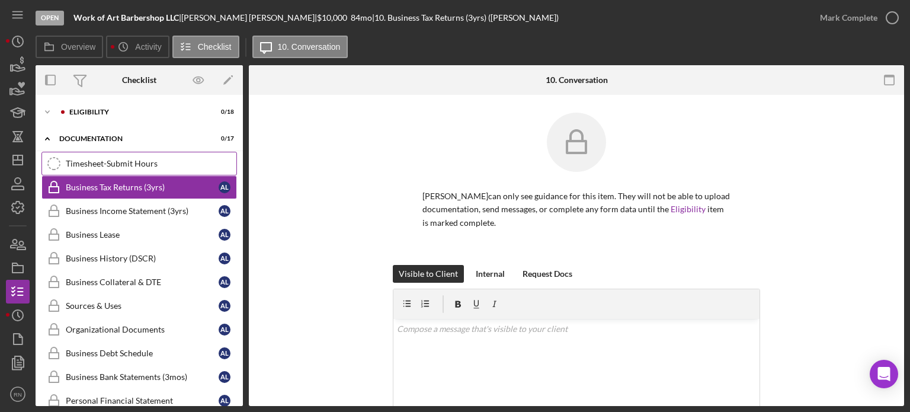
click at [142, 165] on div "Timesheet-Submit Hours" at bounding box center [151, 163] width 171 height 9
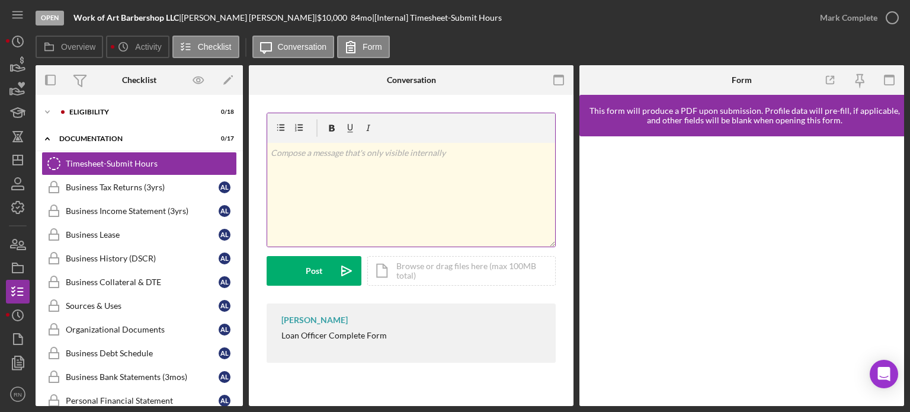
click at [491, 187] on div "v Color teal Color pink Remove color Add row above Add row below Add column bef…" at bounding box center [411, 195] width 288 height 104
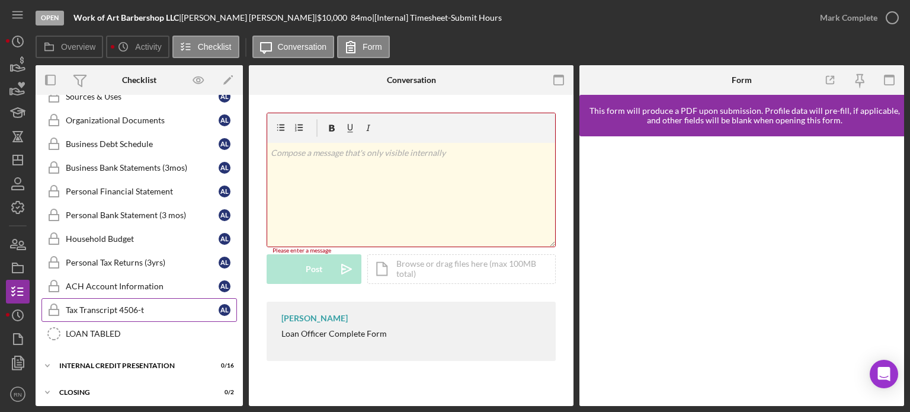
scroll to position [91, 0]
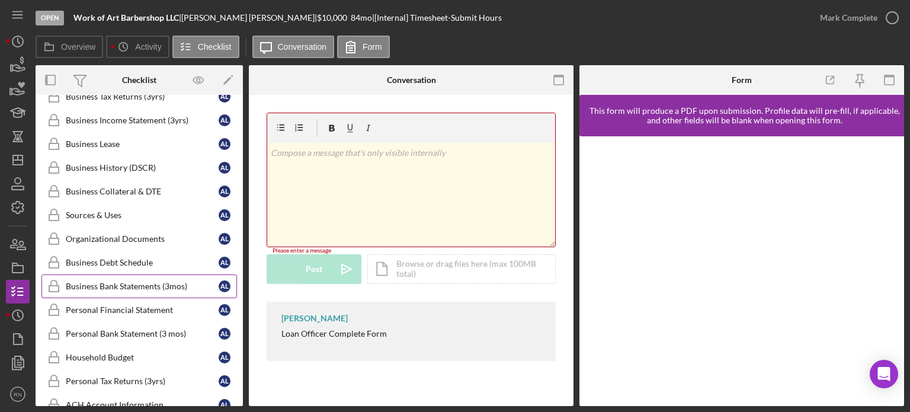
click at [147, 284] on div "Business Bank Statements (3mos)" at bounding box center [142, 286] width 153 height 9
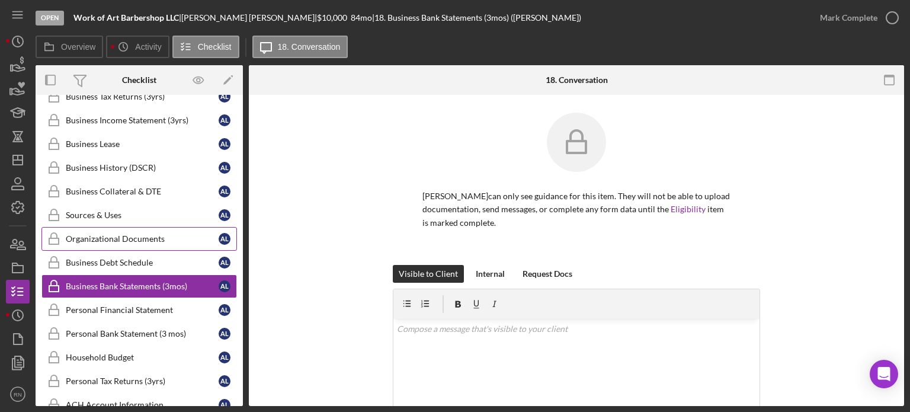
click at [158, 242] on link "Organizational Documents Organizational Documents A L" at bounding box center [139, 239] width 196 height 24
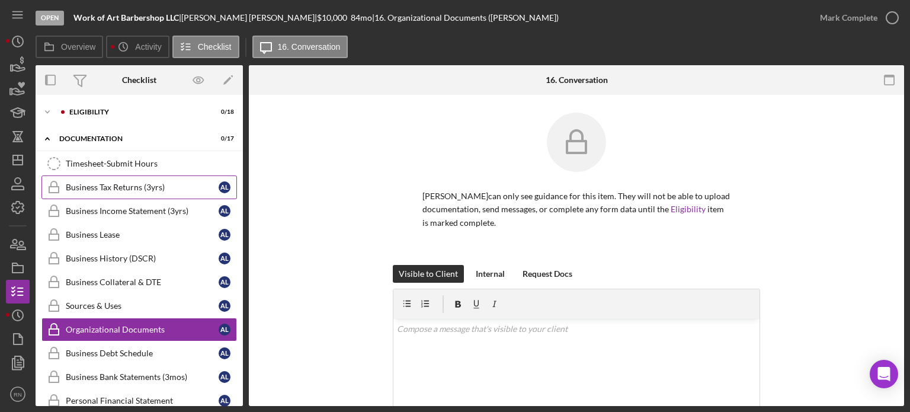
click at [137, 192] on link "Business Tax Returns (3yrs) Business Tax Returns (3yrs) A L" at bounding box center [139, 187] width 196 height 24
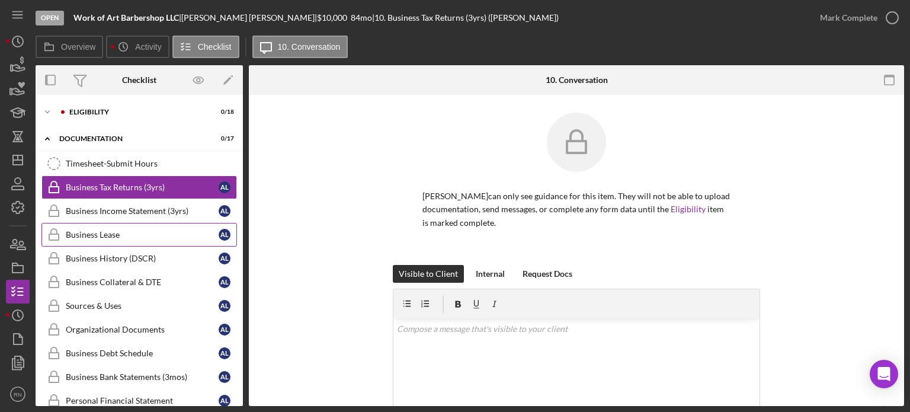
click at [142, 233] on div "Business Lease" at bounding box center [142, 234] width 153 height 9
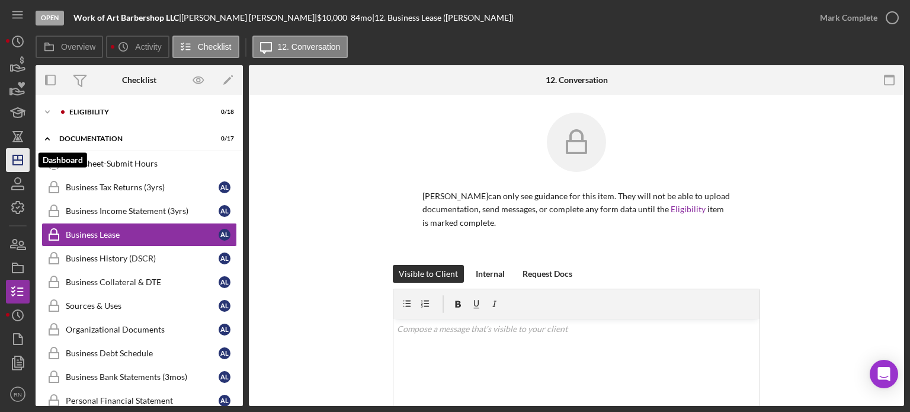
click at [14, 162] on icon "Icon/Dashboard" at bounding box center [18, 160] width 30 height 30
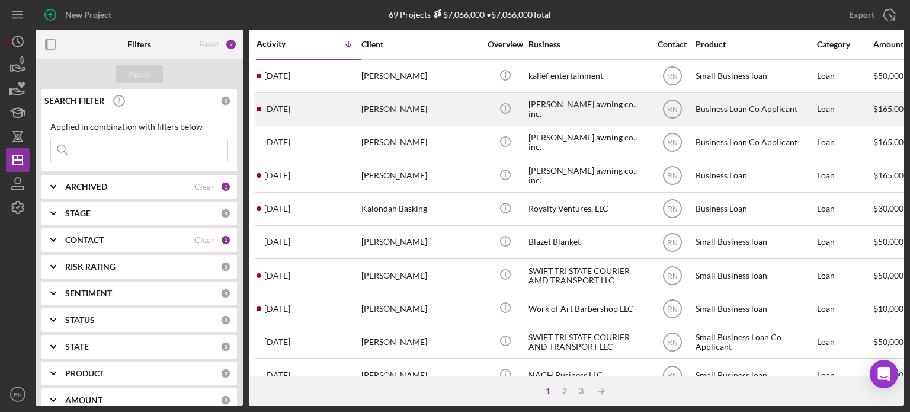
click at [389, 106] on div "[PERSON_NAME]" at bounding box center [421, 109] width 119 height 31
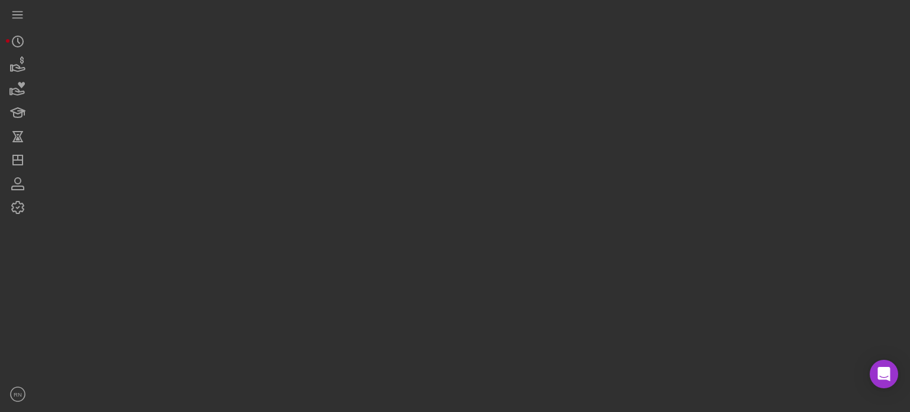
click at [389, 106] on div at bounding box center [470, 203] width 869 height 406
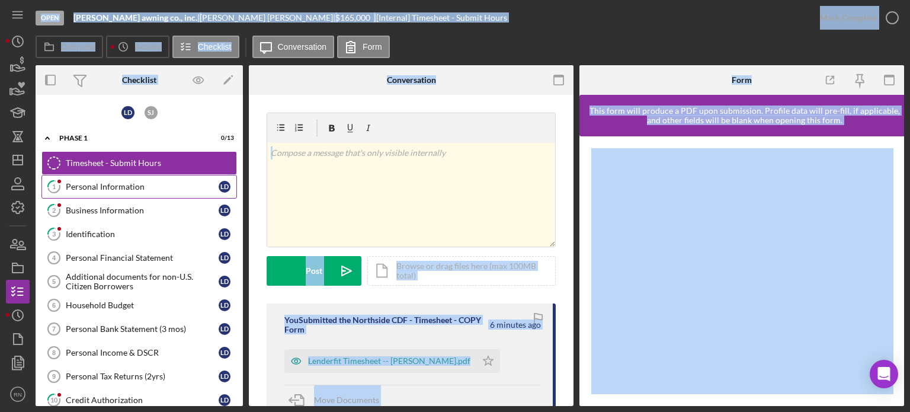
click at [125, 190] on link "1 Personal Information [PERSON_NAME]" at bounding box center [139, 187] width 196 height 24
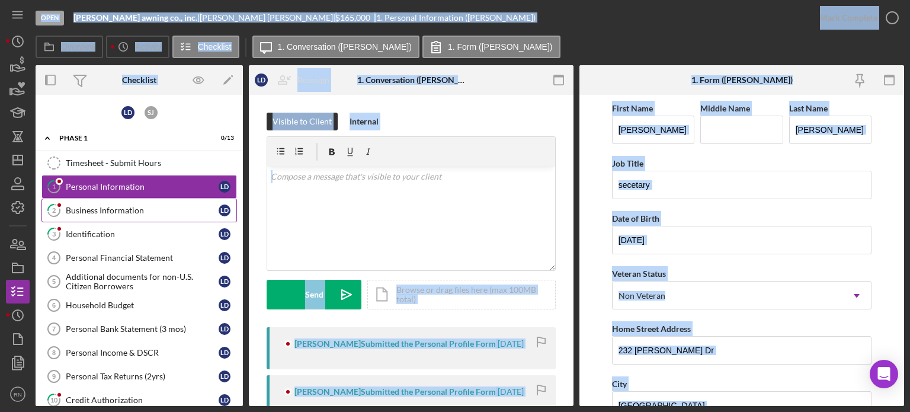
click at [111, 213] on div "Business Information" at bounding box center [142, 210] width 153 height 9
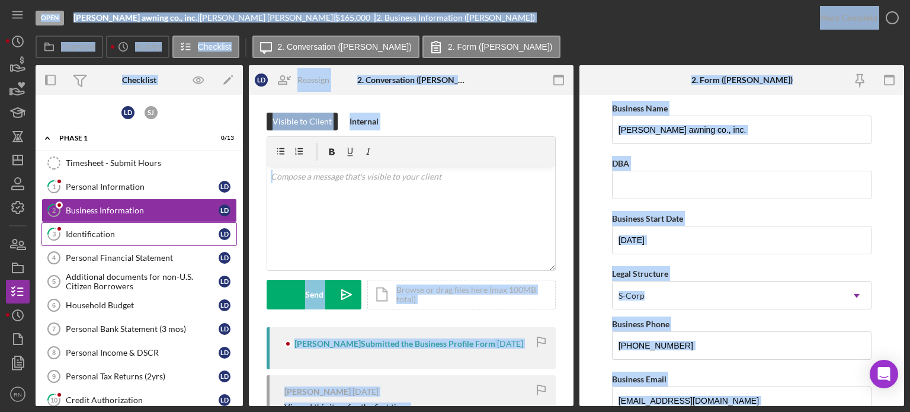
click at [103, 234] on div "Identification" at bounding box center [142, 233] width 153 height 9
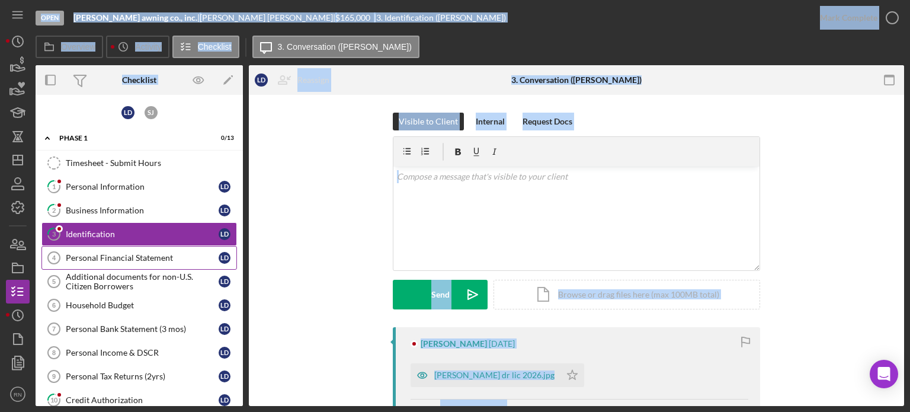
click at [119, 261] on link "Personal Financial Statement 4 Personal Financial Statement [PERSON_NAME]" at bounding box center [139, 258] width 196 height 24
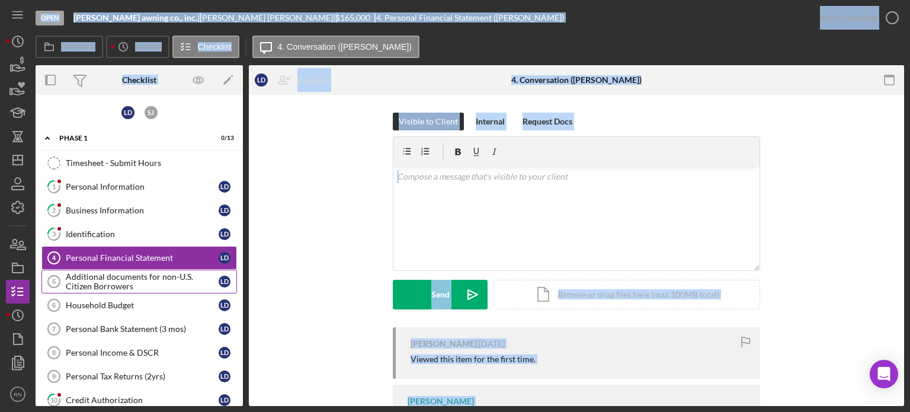
click at [145, 277] on div "Additional documents for non-U.S. Citizen Borrowers" at bounding box center [142, 281] width 153 height 19
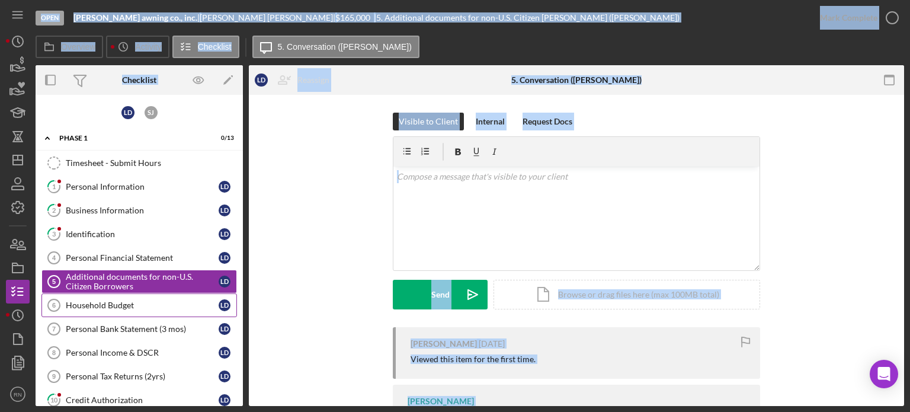
click at [133, 305] on div "Household Budget" at bounding box center [142, 304] width 153 height 9
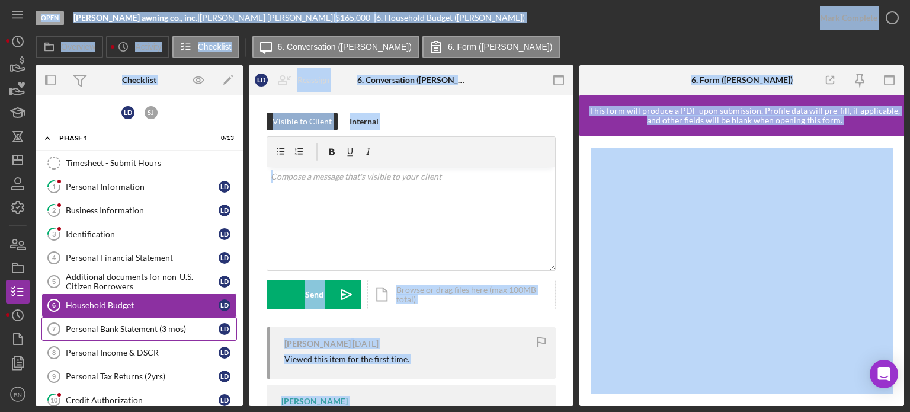
click at [141, 330] on div "Personal Bank Statement (3 mos)" at bounding box center [142, 328] width 153 height 9
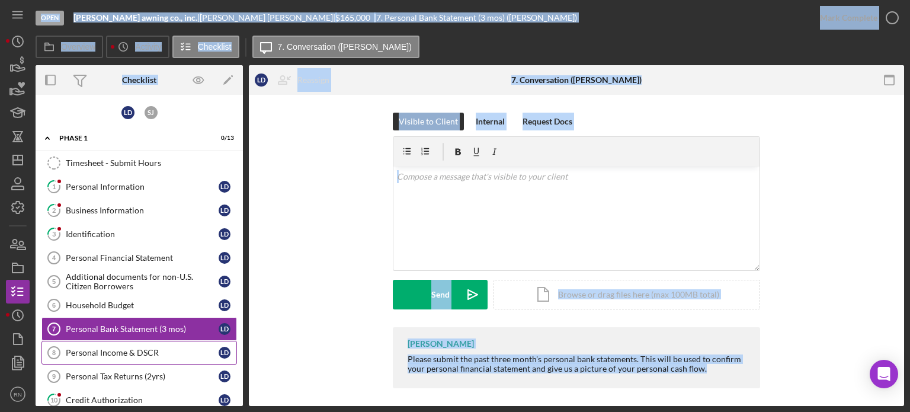
click at [132, 351] on div "Personal Income & DSCR" at bounding box center [142, 352] width 153 height 9
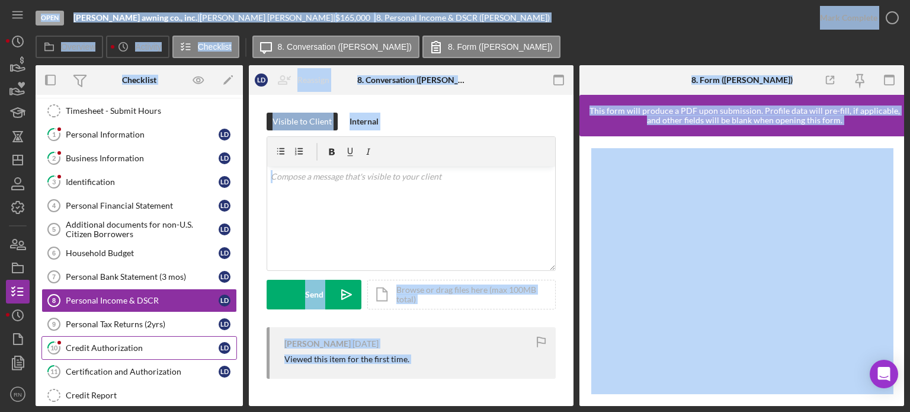
scroll to position [59, 0]
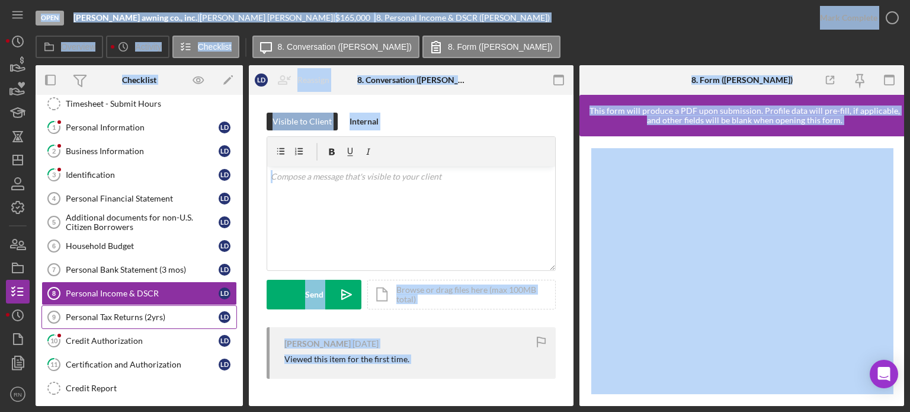
click at [147, 315] on div "Personal Tax Returns (2yrs)" at bounding box center [142, 316] width 153 height 9
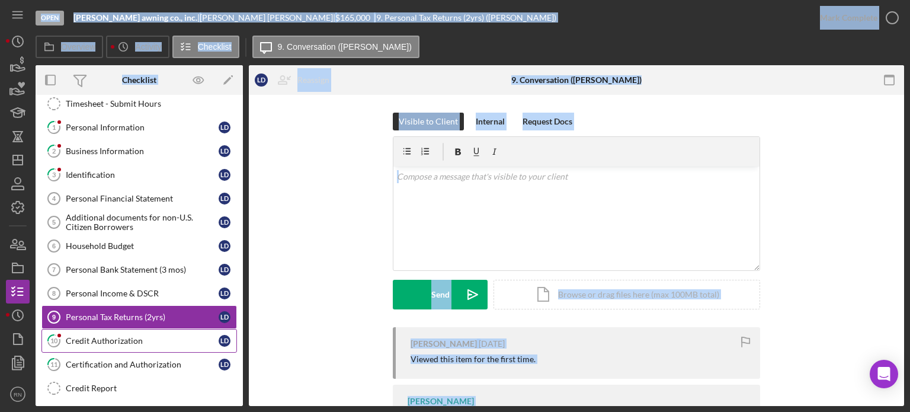
click at [130, 336] on div "Credit Authorization" at bounding box center [142, 340] width 153 height 9
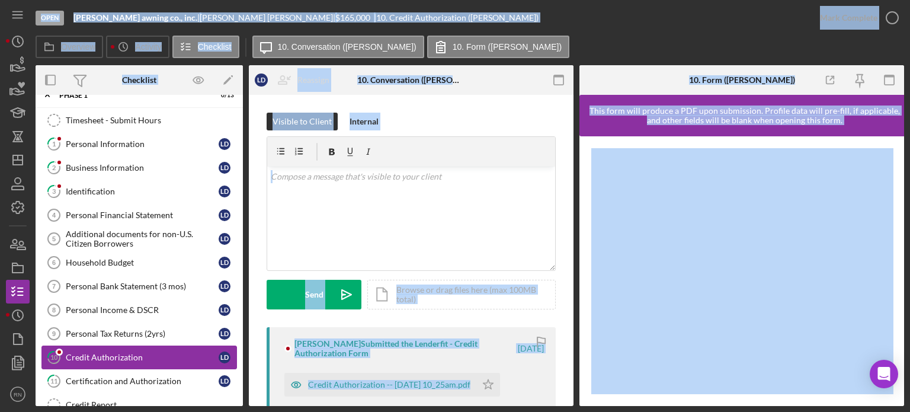
scroll to position [61, 0]
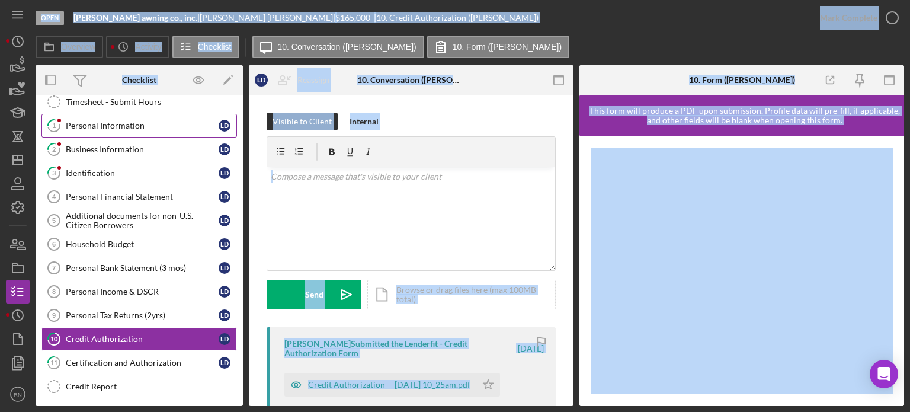
drag, startPoint x: 132, startPoint y: 120, endPoint x: 135, endPoint y: 132, distance: 11.5
click at [133, 121] on div "Personal Information" at bounding box center [142, 125] width 153 height 9
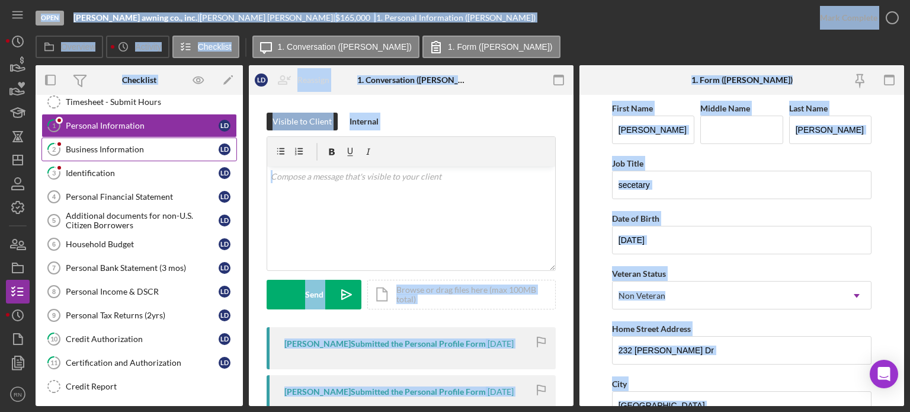
click at [123, 148] on div "Business Information" at bounding box center [142, 149] width 153 height 9
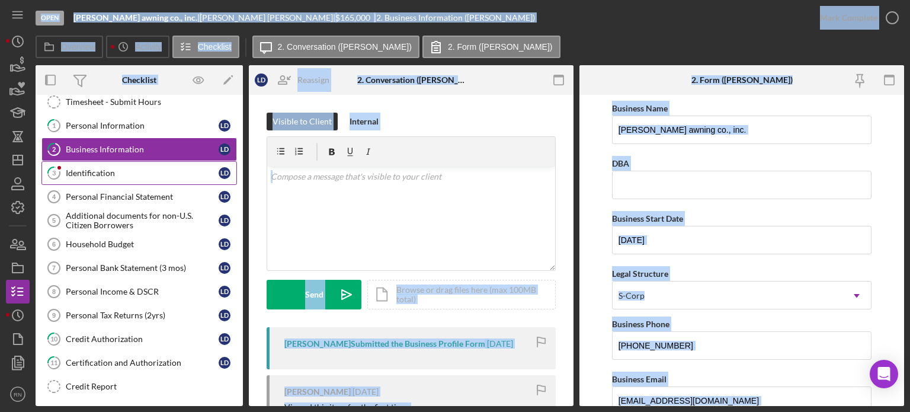
click at [101, 174] on div "Identification" at bounding box center [142, 172] width 153 height 9
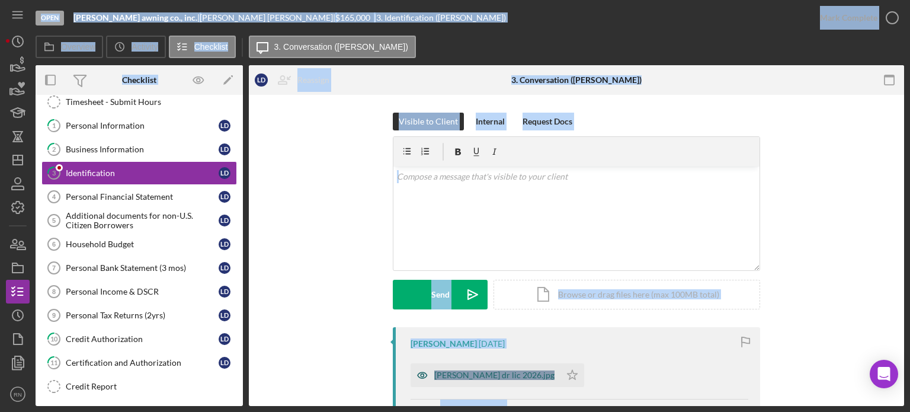
click at [450, 374] on div "[PERSON_NAME] dr lic 2026.jpg" at bounding box center [494, 374] width 120 height 9
click at [450, 374] on div "[PERSON_NAME] dr lic 2026.jpg Icon/Star" at bounding box center [580, 372] width 338 height 30
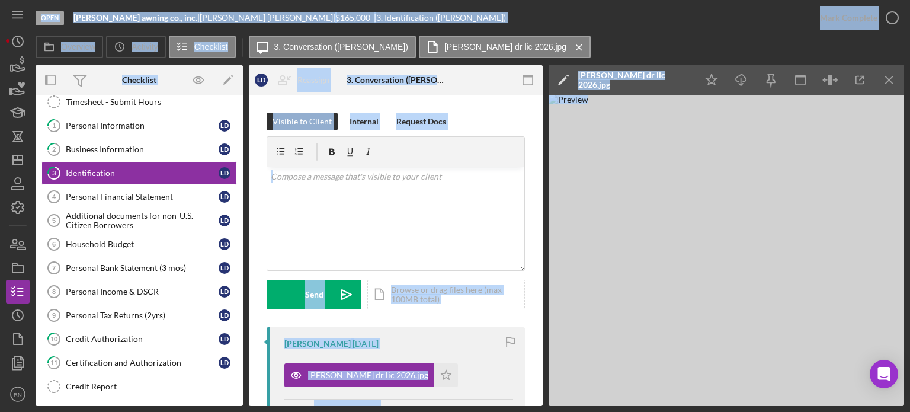
click at [718, 244] on img at bounding box center [727, 250] width 356 height 311
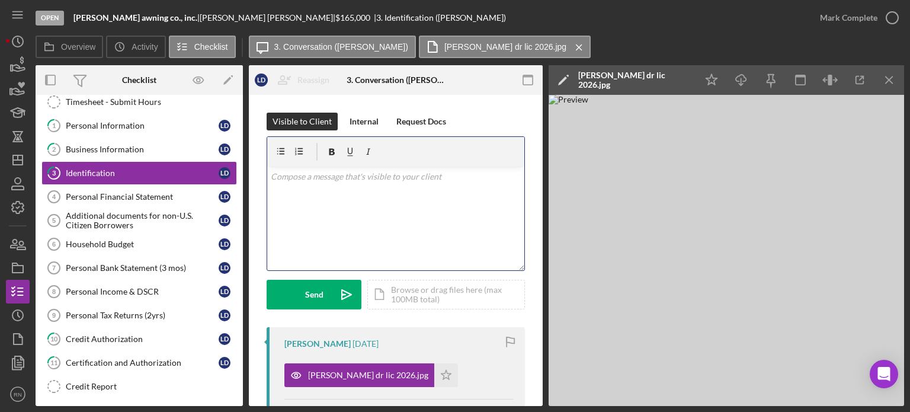
click at [459, 229] on div "v Color teal Color pink Remove color Add row above Add row below Add column bef…" at bounding box center [395, 219] width 257 height 104
click at [145, 193] on div "Personal Financial Statement" at bounding box center [142, 196] width 153 height 9
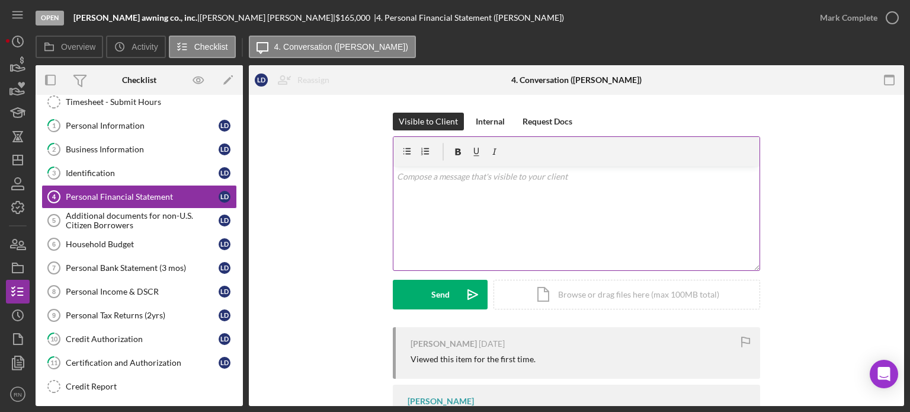
click at [447, 183] on div "v Color teal Color pink Remove color Add row above Add row below Add column bef…" at bounding box center [577, 219] width 366 height 104
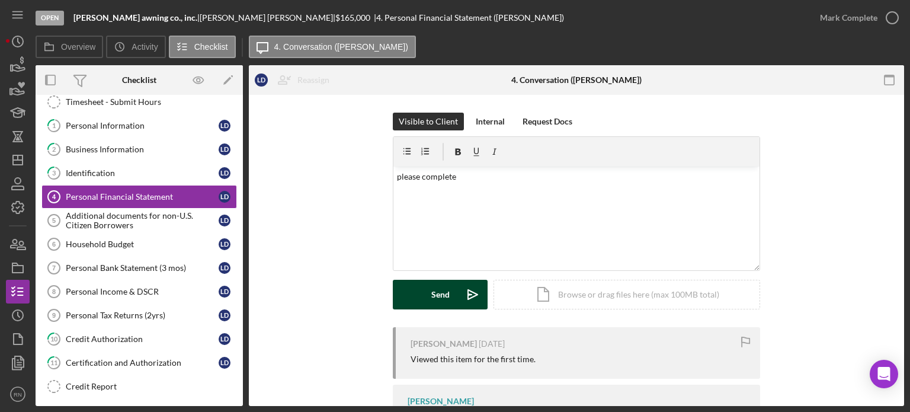
click at [436, 303] on div "Send" at bounding box center [440, 295] width 18 height 30
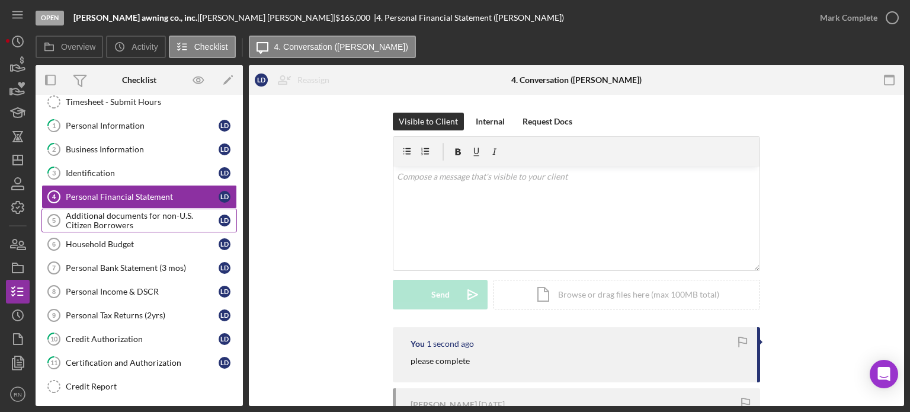
click at [145, 222] on div "Additional documents for non-U.S. Citizen Borrowers" at bounding box center [142, 220] width 153 height 19
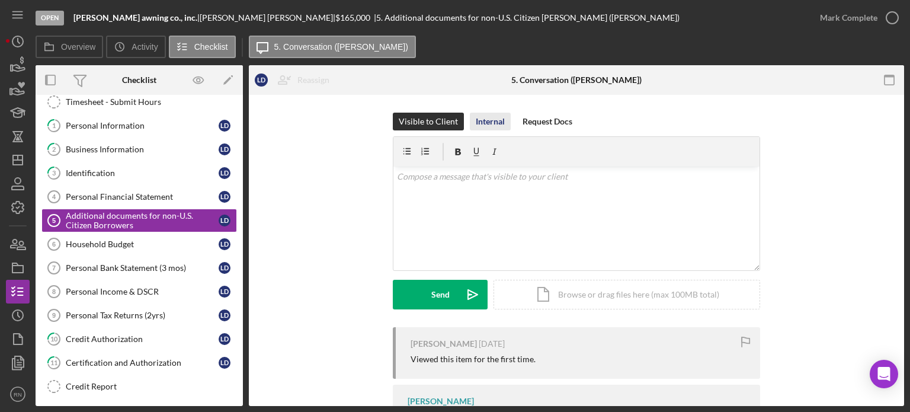
drag, startPoint x: 488, startPoint y: 119, endPoint x: 482, endPoint y: 132, distance: 14.6
click at [488, 120] on div "Internal" at bounding box center [490, 122] width 29 height 18
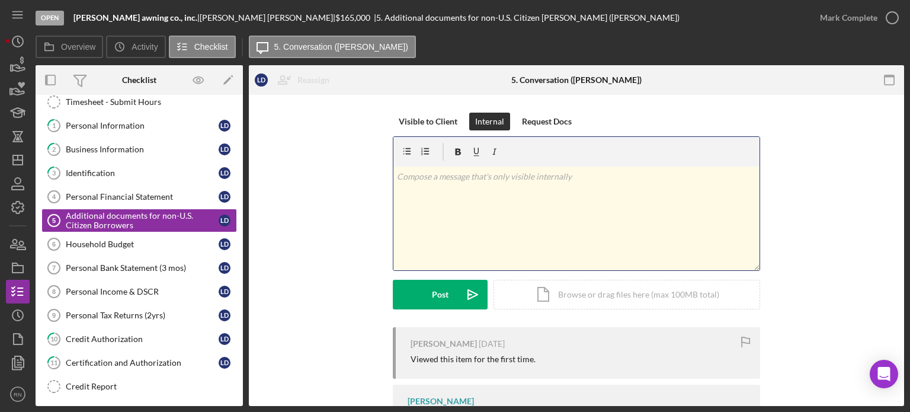
click at [457, 180] on p at bounding box center [577, 176] width 360 height 13
click at [447, 194] on div "v Color teal Color pink Remove color Add row above Add row below Add column bef…" at bounding box center [577, 219] width 366 height 104
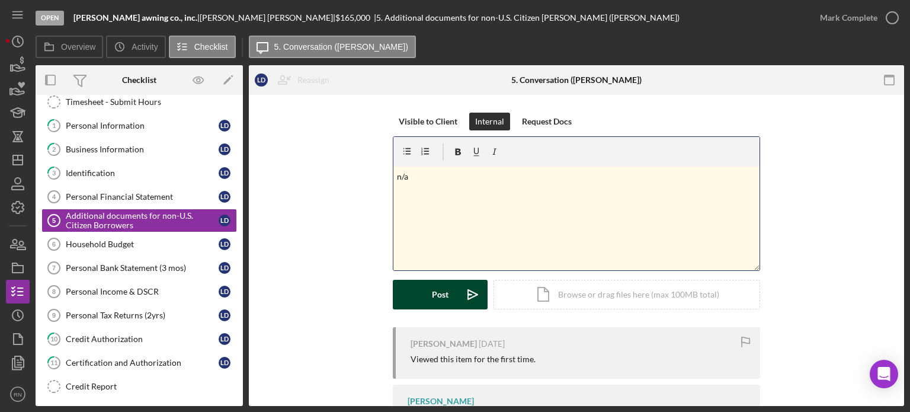
click at [448, 299] on button "Post Icon/icon-invite-send" at bounding box center [440, 295] width 95 height 30
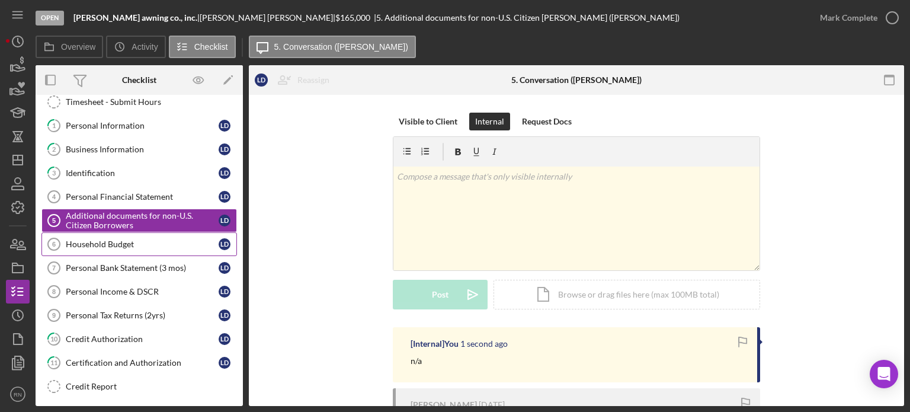
click at [126, 240] on div "Household Budget" at bounding box center [142, 243] width 153 height 9
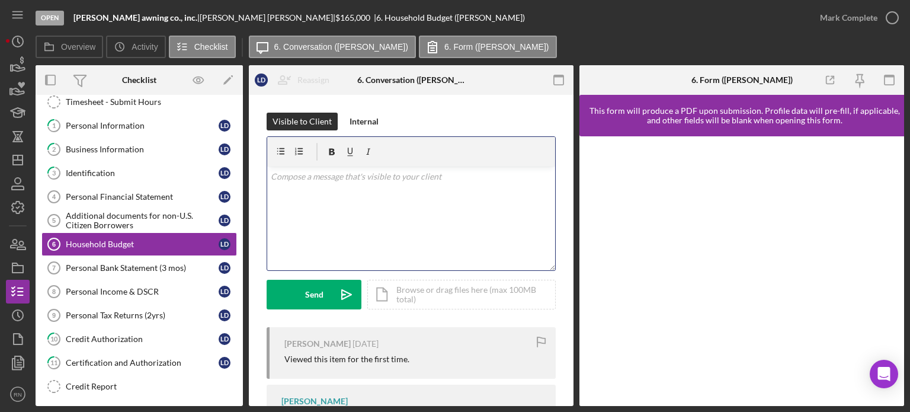
click at [327, 194] on div "v Color teal Color pink Remove color Add row above Add row below Add column bef…" at bounding box center [411, 219] width 288 height 104
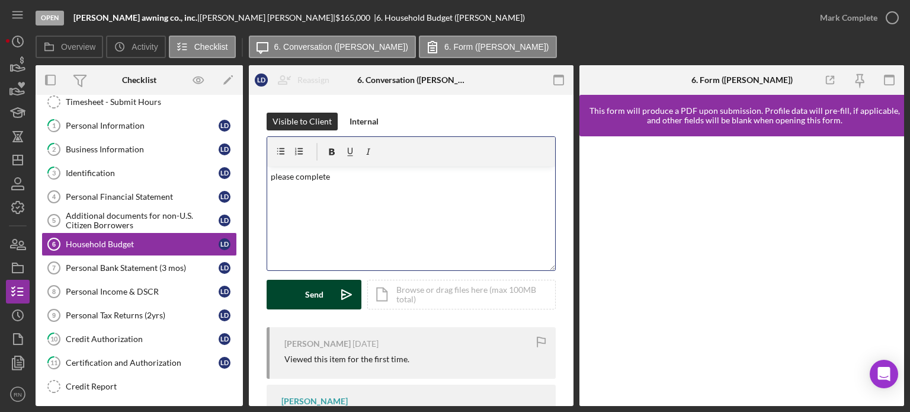
click at [312, 296] on div "Send" at bounding box center [314, 295] width 18 height 30
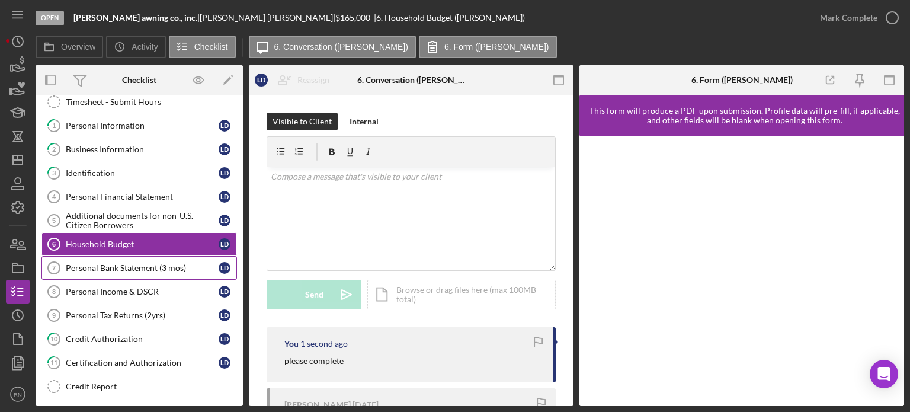
click at [159, 269] on div "Personal Bank Statement (3 mos)" at bounding box center [142, 267] width 153 height 9
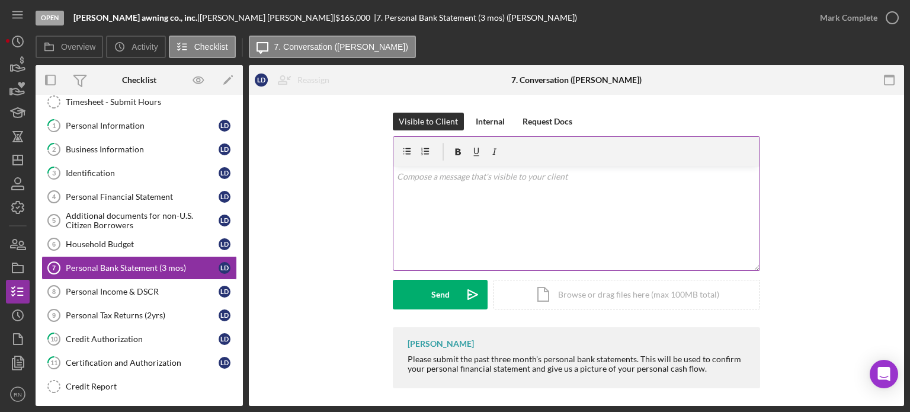
click at [430, 187] on div "v Color teal Color pink Remove color Add row above Add row below Add column bef…" at bounding box center [577, 219] width 366 height 104
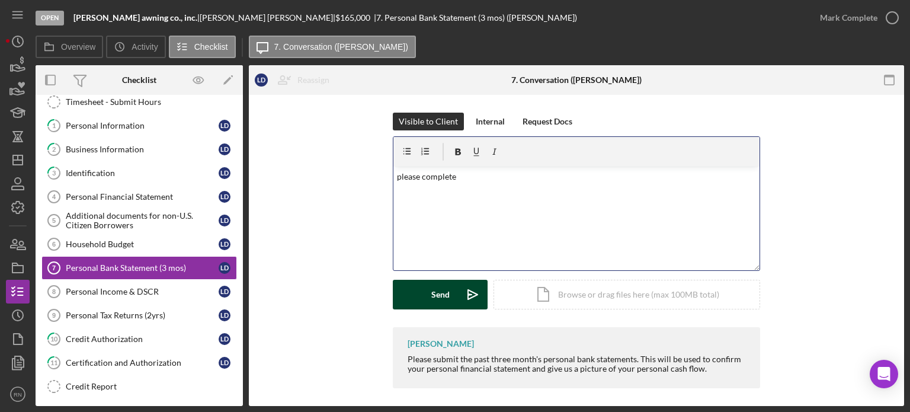
click at [427, 295] on button "Send Icon/icon-invite-send" at bounding box center [440, 295] width 95 height 30
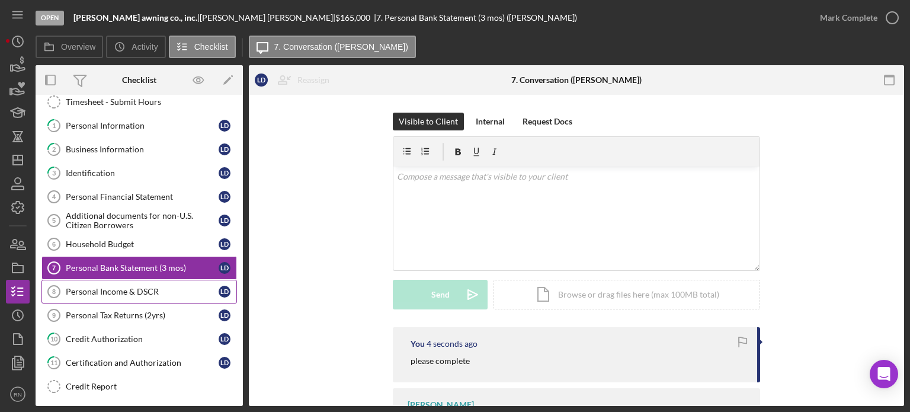
click at [167, 293] on link "Personal Income & DSCR 8 Personal Income & DSCR [PERSON_NAME]" at bounding box center [139, 292] width 196 height 24
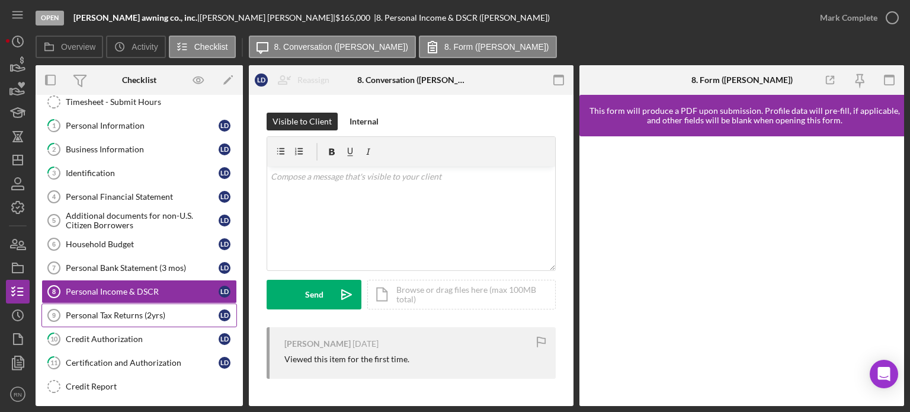
click at [153, 315] on div "Personal Tax Returns (2yrs)" at bounding box center [142, 315] width 153 height 9
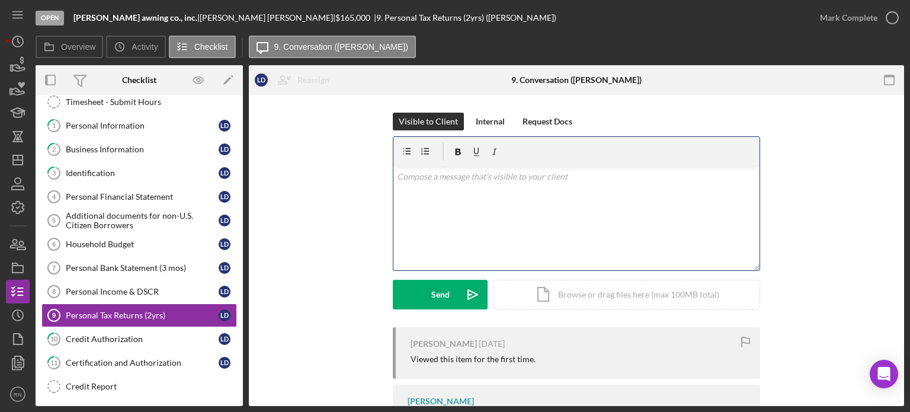
click at [449, 184] on div "v Color teal Color pink Remove color Add row above Add row below Add column bef…" at bounding box center [577, 219] width 366 height 104
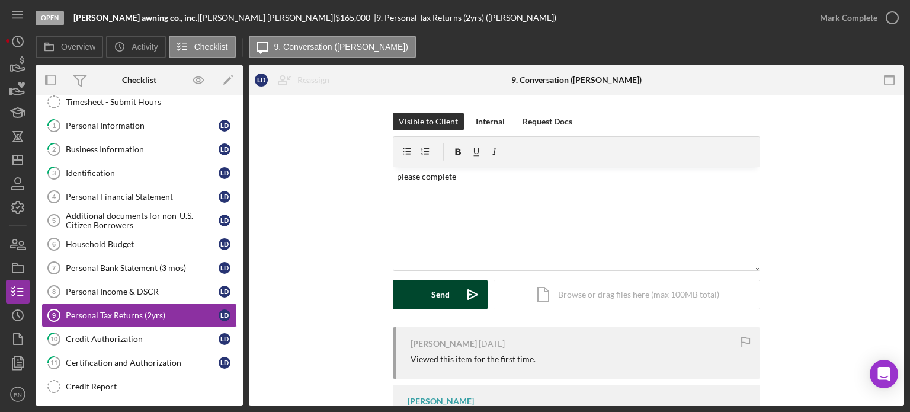
click at [415, 286] on button "Send Icon/icon-invite-send" at bounding box center [440, 295] width 95 height 30
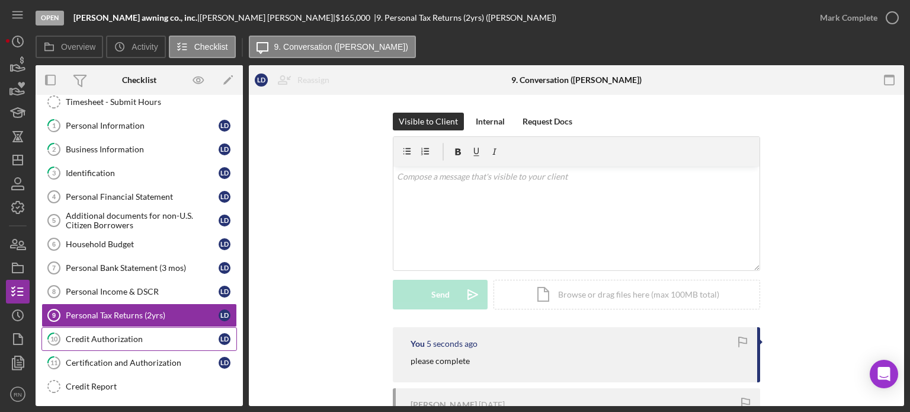
click at [107, 334] on div "Credit Authorization" at bounding box center [142, 338] width 153 height 9
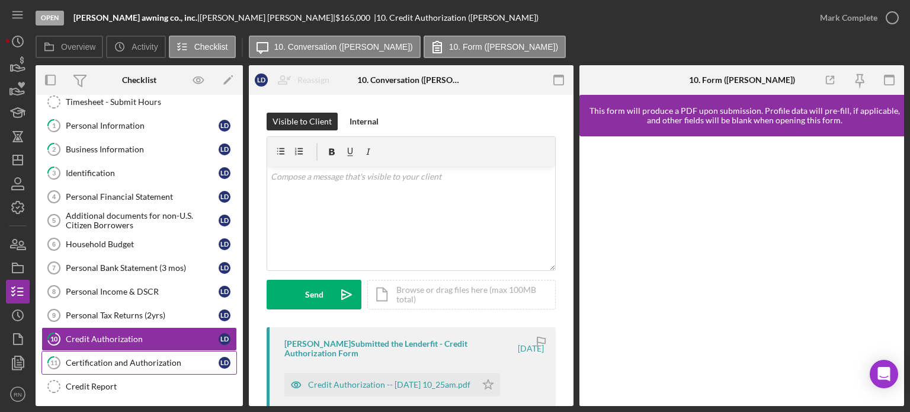
click at [126, 359] on div "Certification and Authorization" at bounding box center [142, 362] width 153 height 9
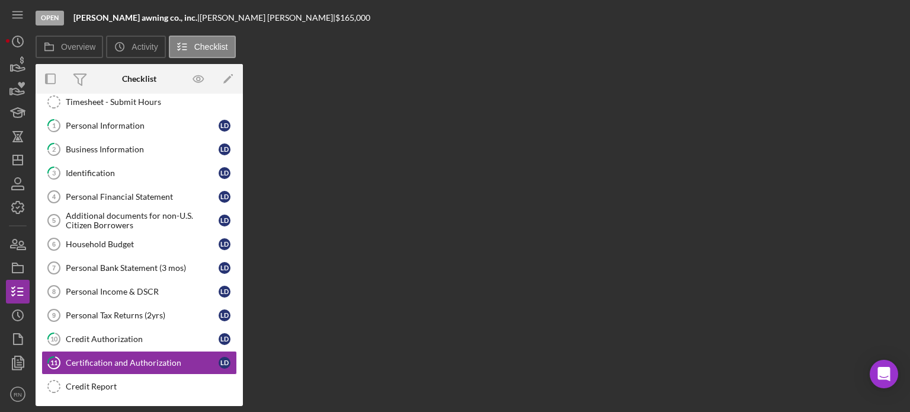
scroll to position [61, 0]
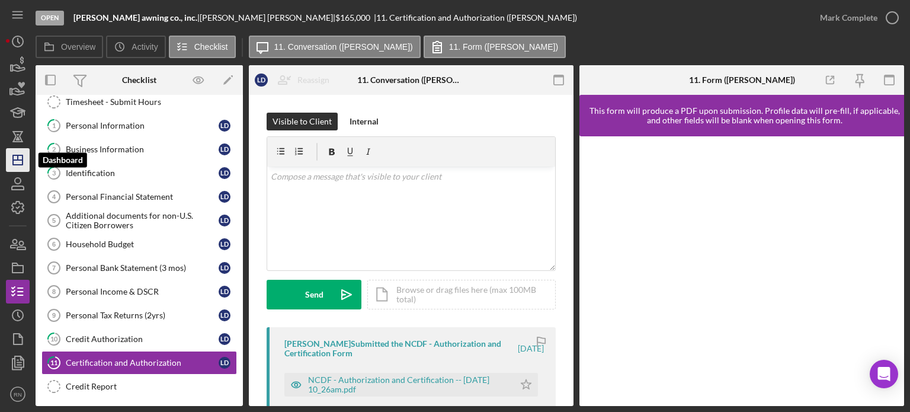
click at [17, 158] on icon "Icon/Dashboard" at bounding box center [18, 160] width 30 height 30
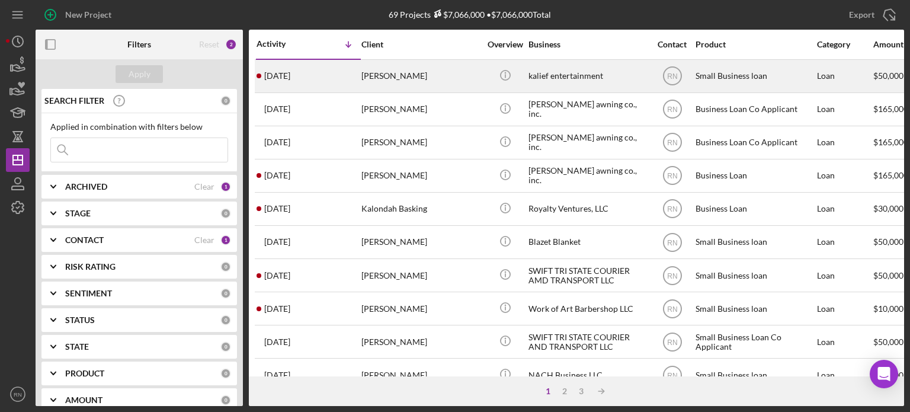
click at [408, 78] on div "[PERSON_NAME]" at bounding box center [421, 75] width 119 height 31
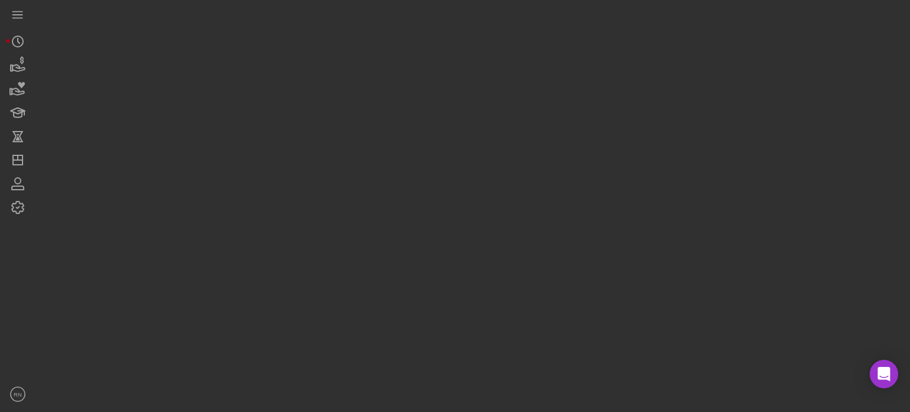
click at [408, 78] on div at bounding box center [470, 203] width 869 height 406
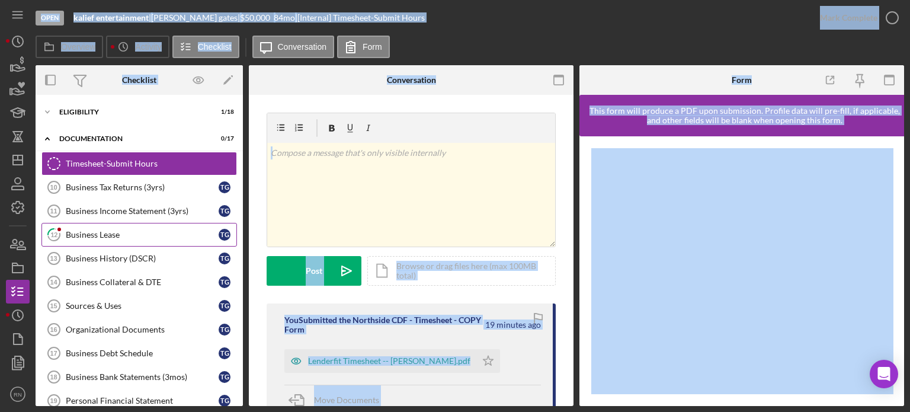
click at [135, 237] on div "Business Lease" at bounding box center [142, 234] width 153 height 9
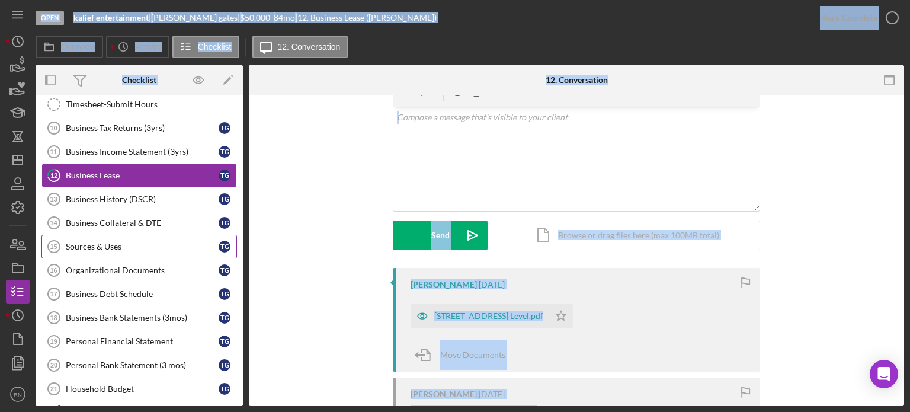
scroll to position [119, 0]
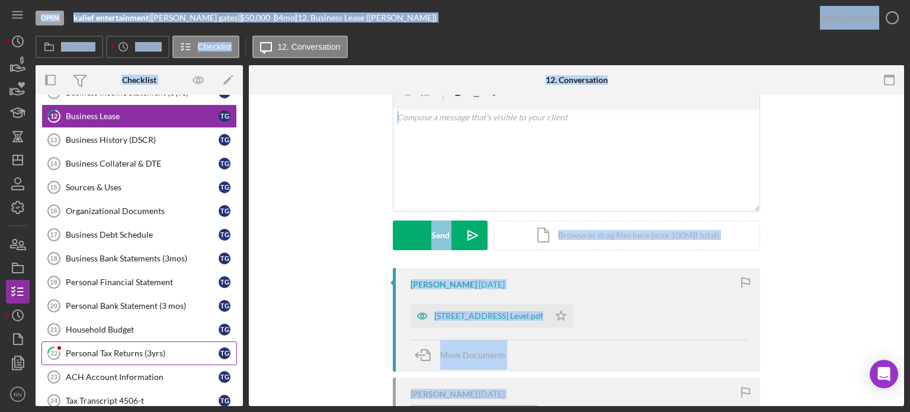
click at [109, 348] on div "Personal Tax Returns (3yrs)" at bounding box center [142, 352] width 153 height 9
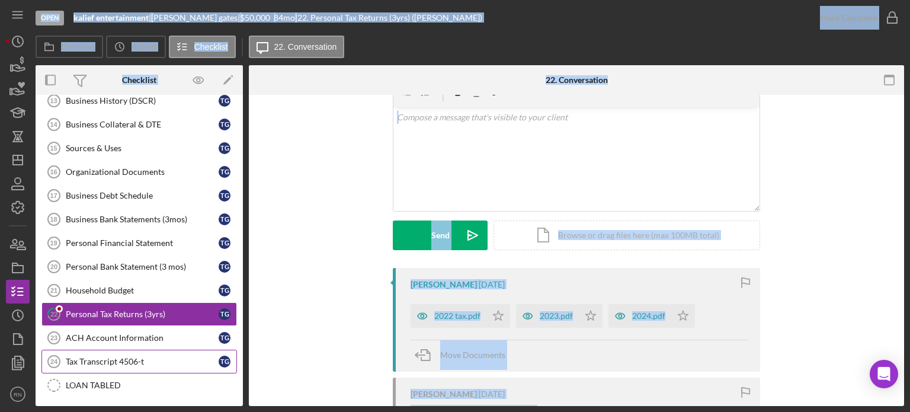
scroll to position [178, 0]
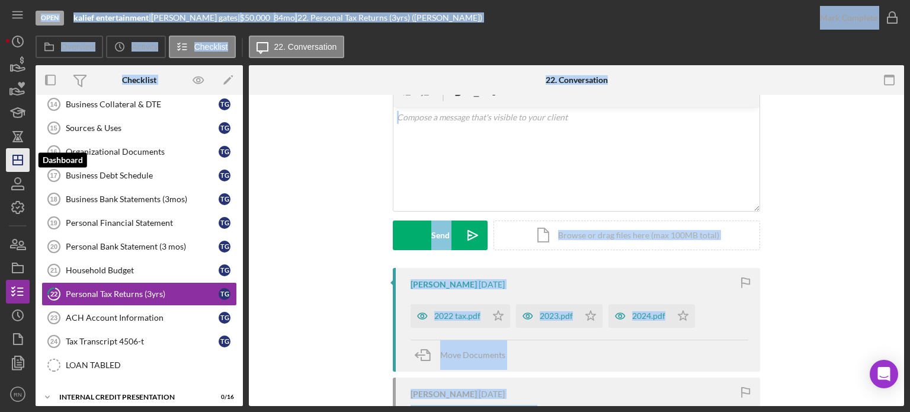
click at [18, 164] on icon "Icon/Dashboard" at bounding box center [18, 160] width 30 height 30
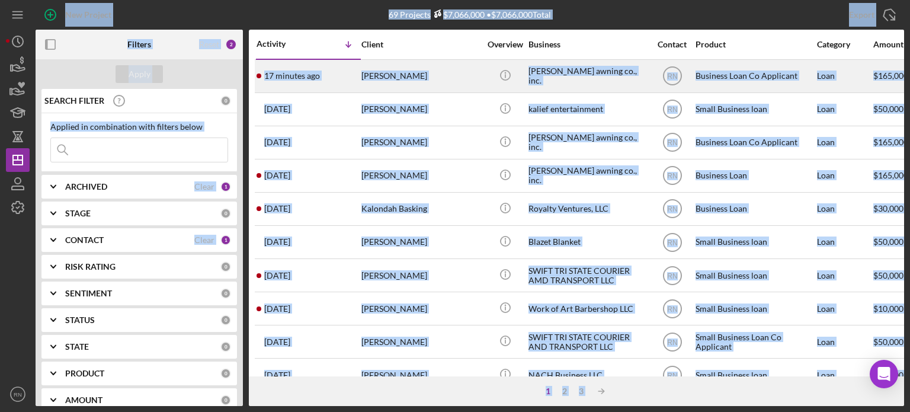
click at [374, 73] on div "[PERSON_NAME]" at bounding box center [421, 75] width 119 height 31
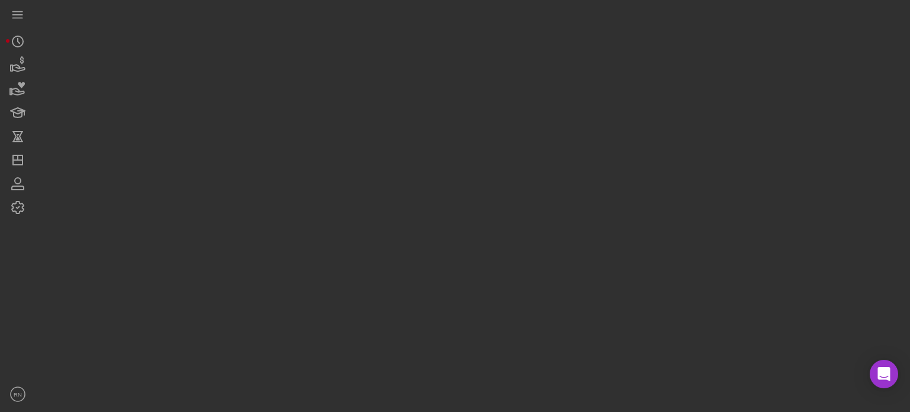
click at [374, 73] on div at bounding box center [470, 203] width 869 height 406
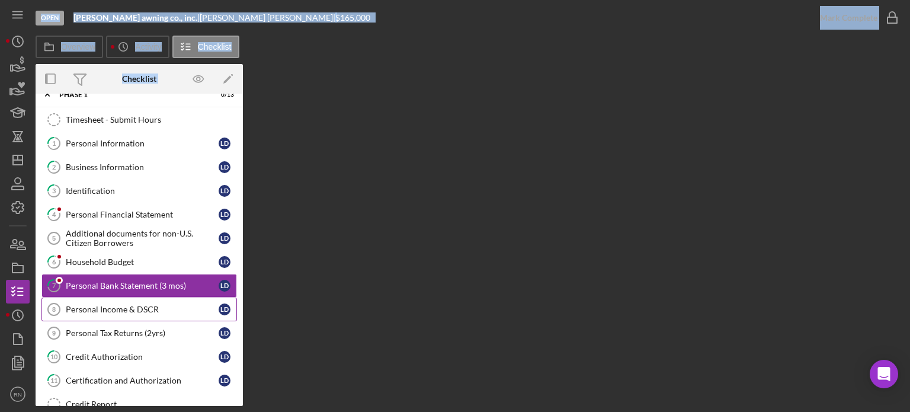
scroll to position [60, 0]
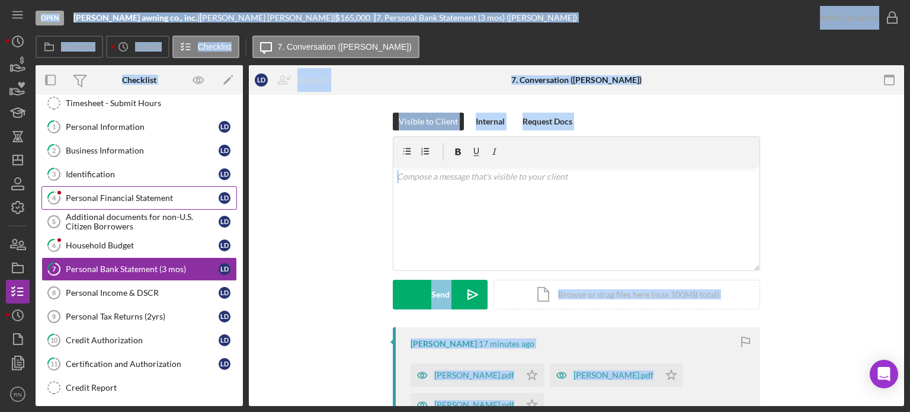
click at [171, 197] on div "Personal Financial Statement" at bounding box center [142, 197] width 153 height 9
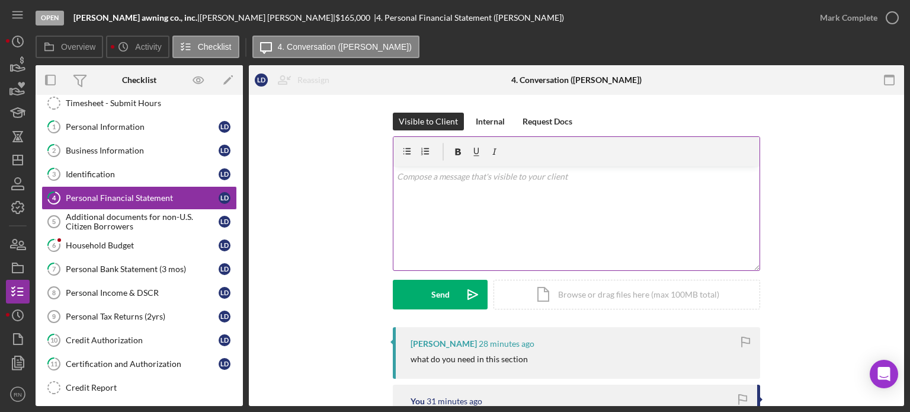
click at [420, 180] on p at bounding box center [577, 176] width 360 height 13
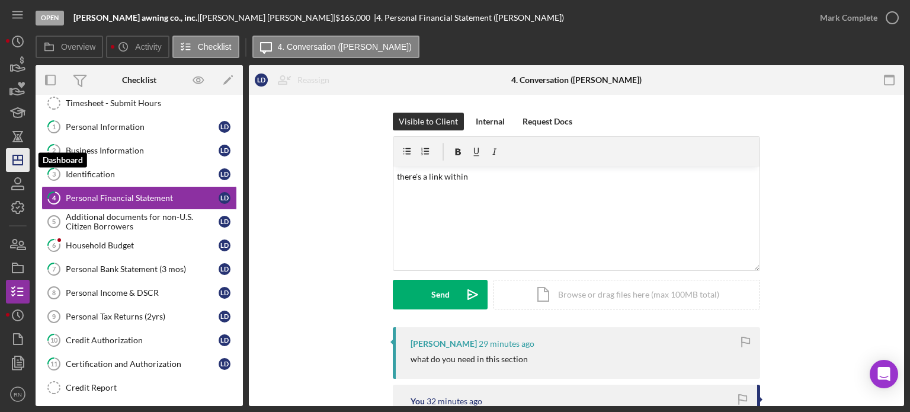
click at [19, 160] on line "button" at bounding box center [17, 160] width 9 height 0
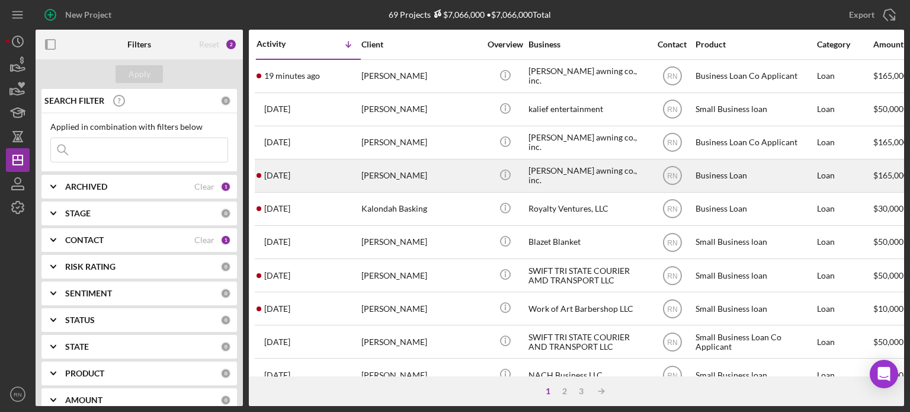
click at [401, 172] on div "[PERSON_NAME]" at bounding box center [421, 175] width 119 height 31
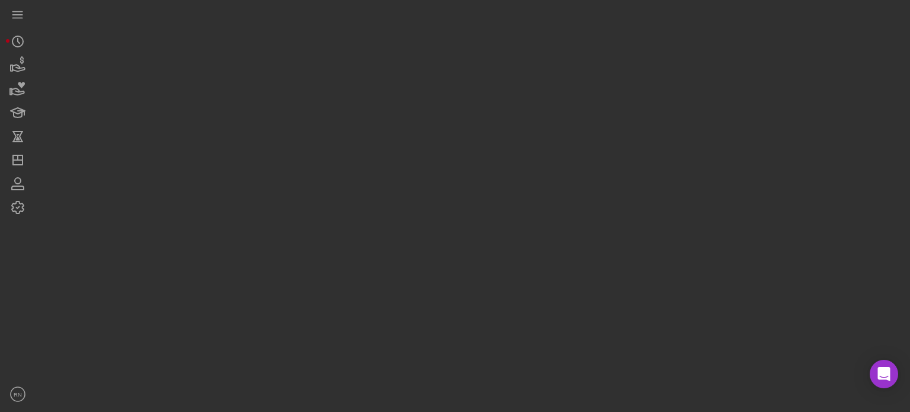
click at [401, 172] on div at bounding box center [470, 203] width 869 height 406
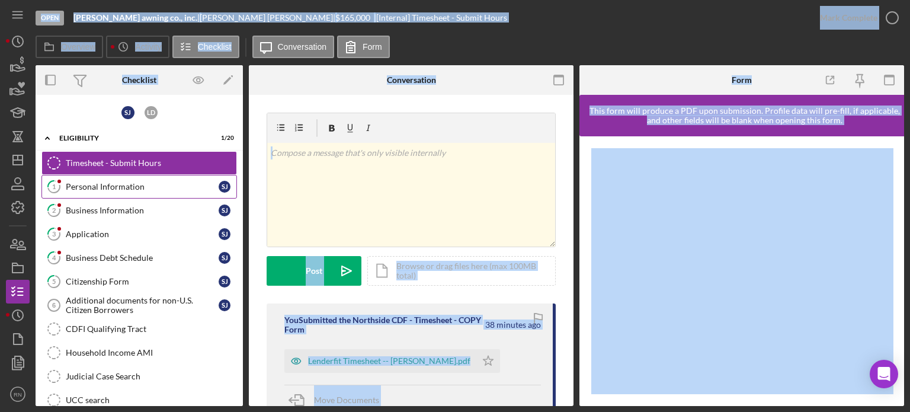
click at [134, 187] on div "Personal Information" at bounding box center [142, 186] width 153 height 9
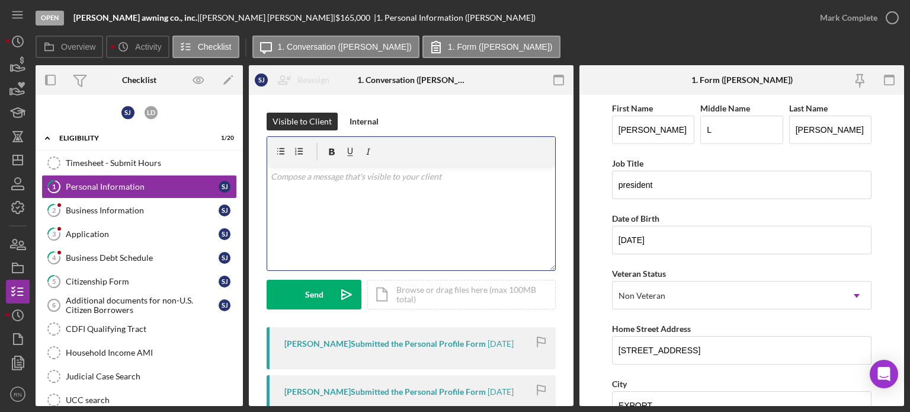
drag, startPoint x: 287, startPoint y: 250, endPoint x: 296, endPoint y: 236, distance: 16.6
click at [284, 251] on div "v Color teal Color pink Remove color Add row above Add row below Add column bef…" at bounding box center [411, 219] width 288 height 104
click at [296, 180] on p at bounding box center [412, 176] width 282 height 13
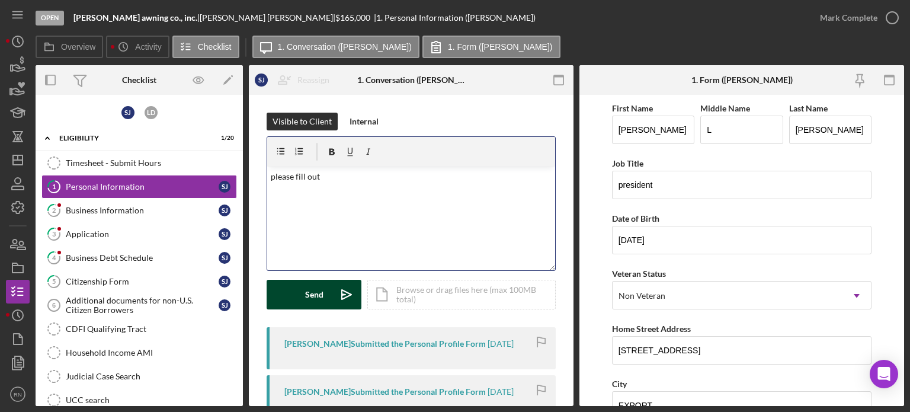
click at [308, 294] on div "Send" at bounding box center [314, 295] width 18 height 30
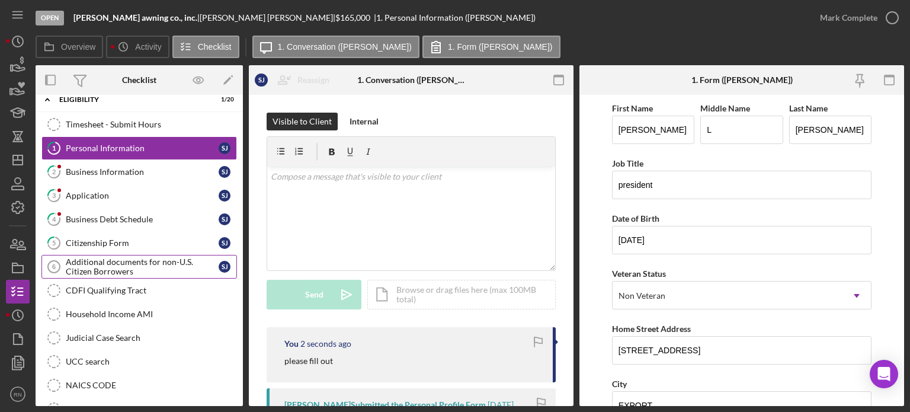
scroll to position [59, 0]
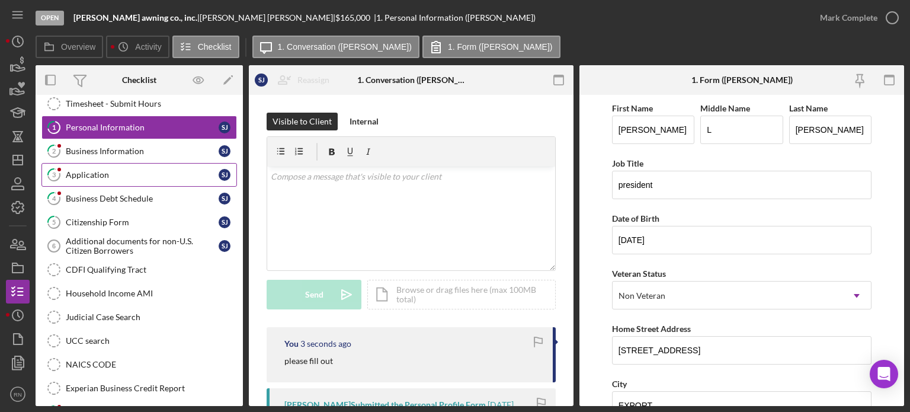
drag, startPoint x: 127, startPoint y: 148, endPoint x: 113, endPoint y: 162, distance: 19.7
click at [125, 150] on div "Business Information" at bounding box center [142, 150] width 153 height 9
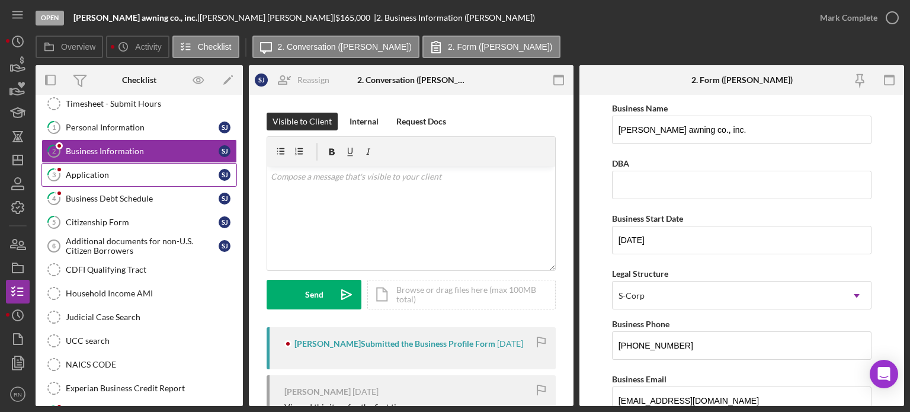
click at [101, 176] on div "Application" at bounding box center [142, 174] width 153 height 9
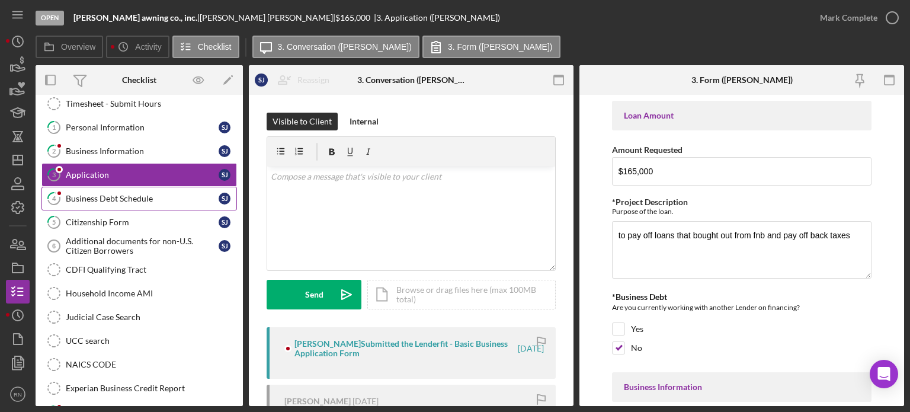
drag, startPoint x: 98, startPoint y: 195, endPoint x: 95, endPoint y: 200, distance: 6.1
click at [98, 196] on div "Business Debt Schedule" at bounding box center [142, 198] width 153 height 9
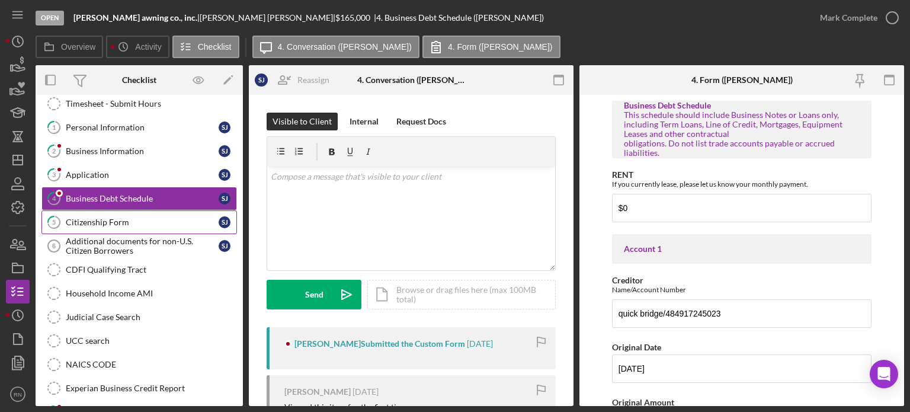
click at [92, 220] on div "Citizenship Form" at bounding box center [142, 221] width 153 height 9
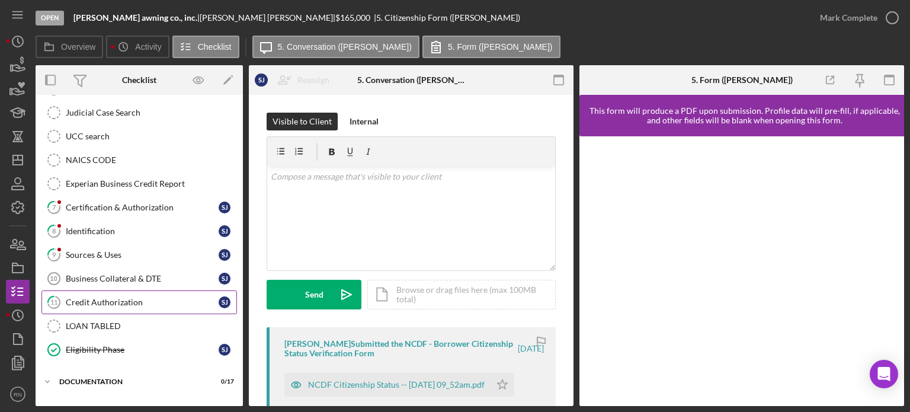
scroll to position [279, 0]
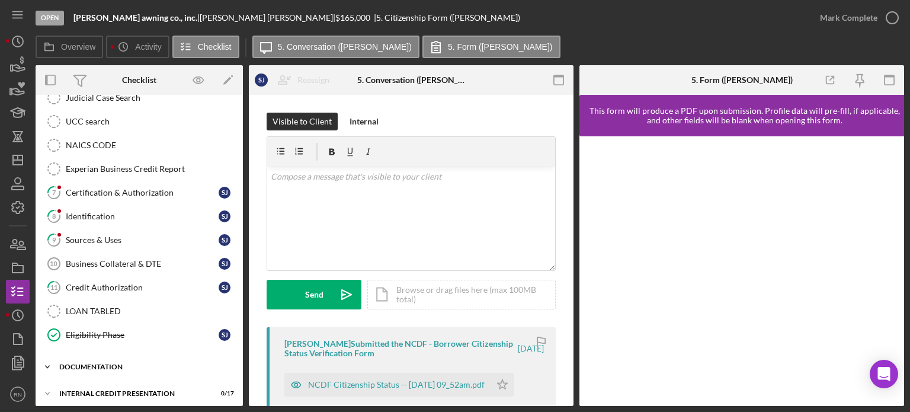
click at [88, 363] on div "documentation" at bounding box center [143, 366] width 169 height 7
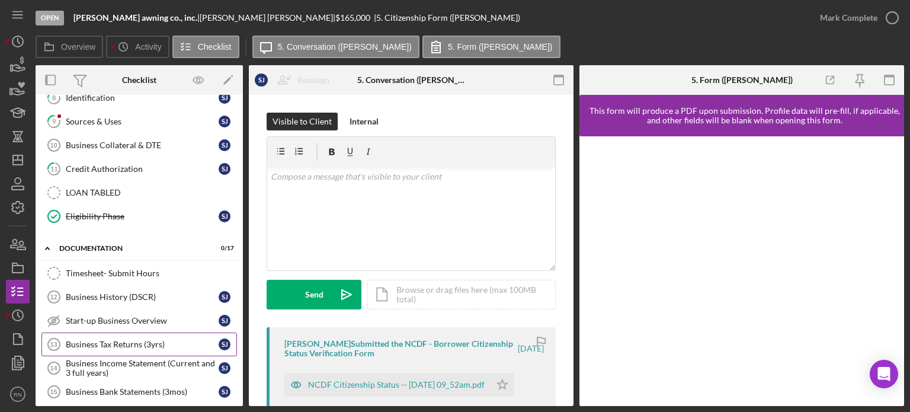
scroll to position [456, 0]
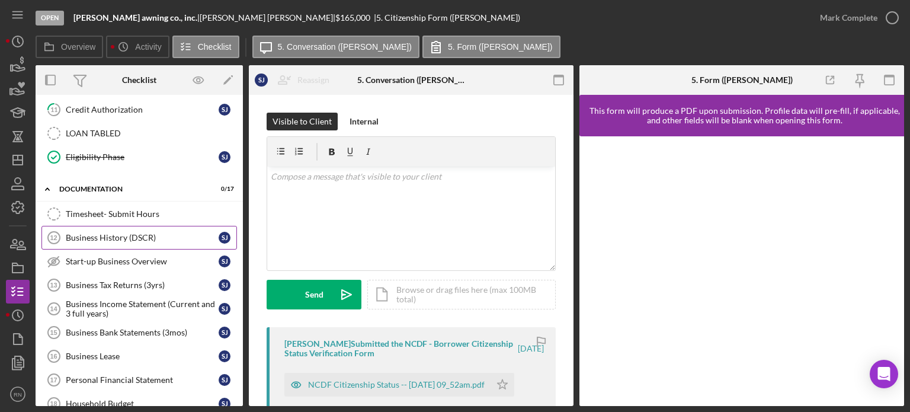
click at [143, 235] on div "Business History (DSCR)" at bounding box center [142, 237] width 153 height 9
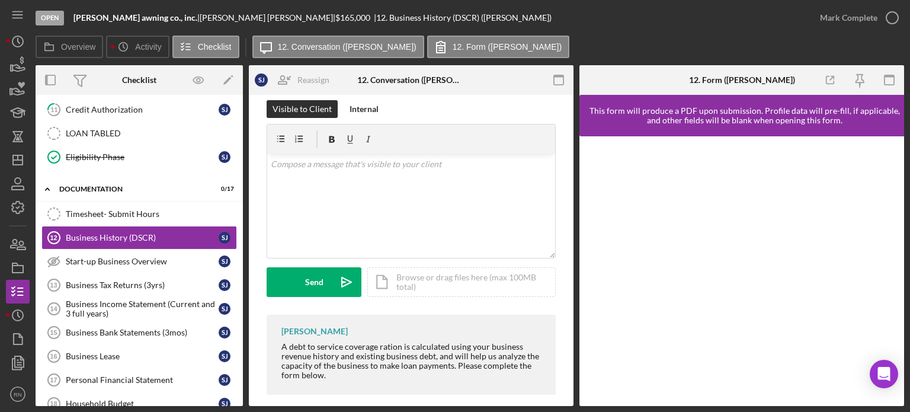
scroll to position [24, 0]
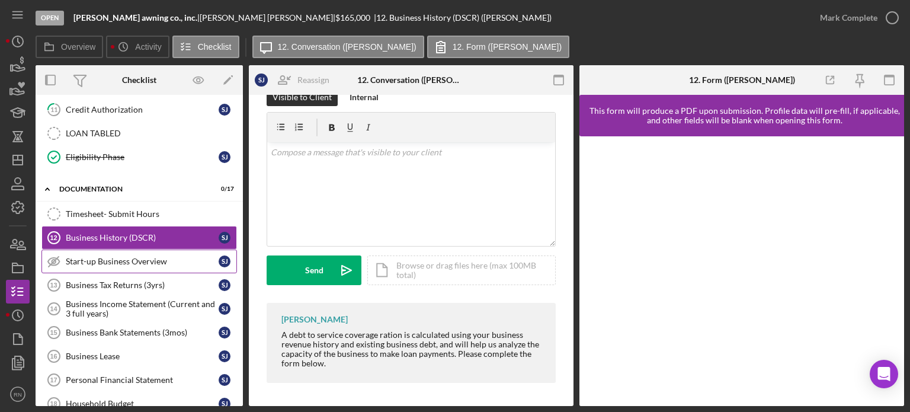
click at [138, 257] on div "Start-up Business Overview" at bounding box center [142, 261] width 153 height 9
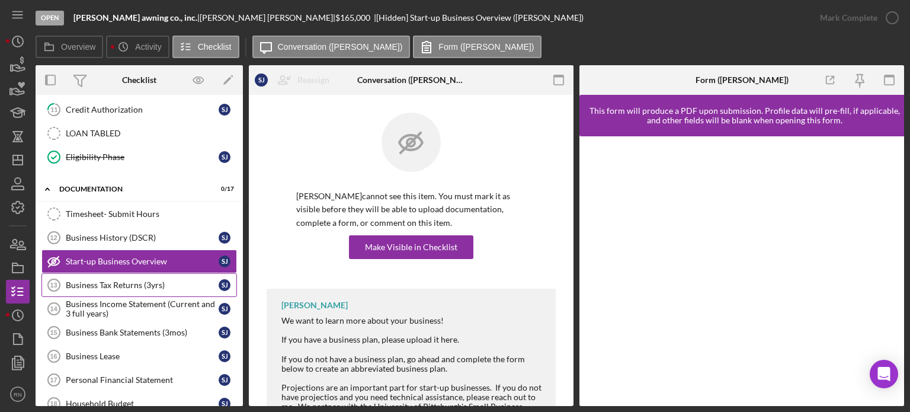
click at [140, 285] on link "Business Tax Returns (3yrs) 13 Business Tax Returns (3yrs) [PERSON_NAME]" at bounding box center [139, 285] width 196 height 24
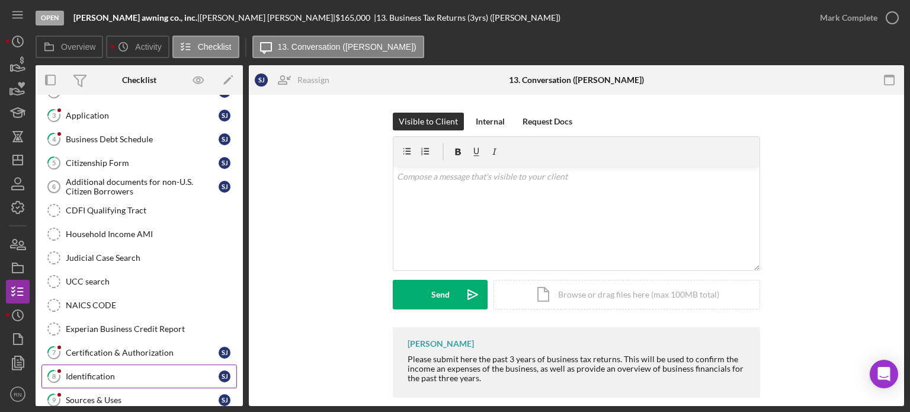
scroll to position [178, 0]
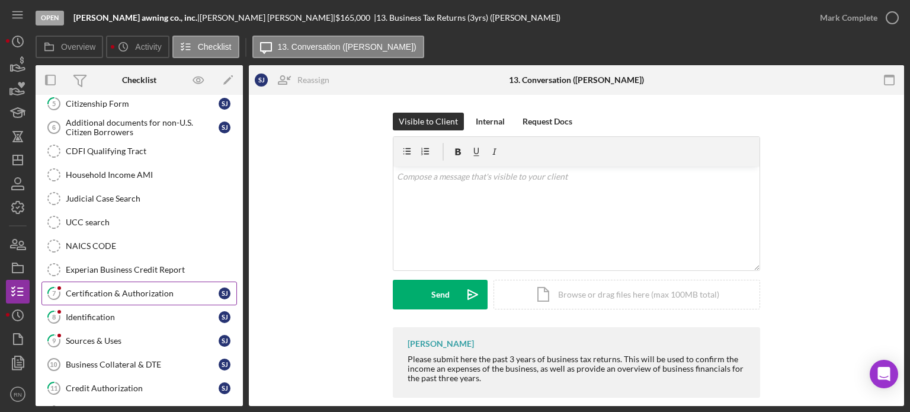
click at [128, 292] on div "Certification & Authorization" at bounding box center [142, 293] width 153 height 9
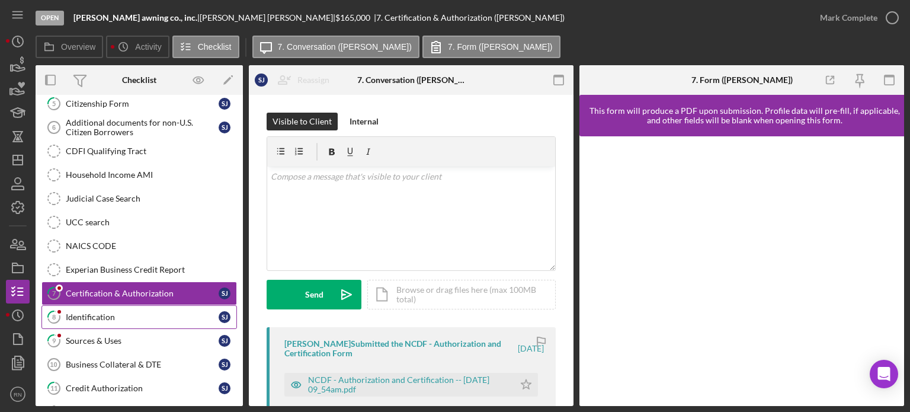
click at [116, 315] on div "Identification" at bounding box center [142, 316] width 153 height 9
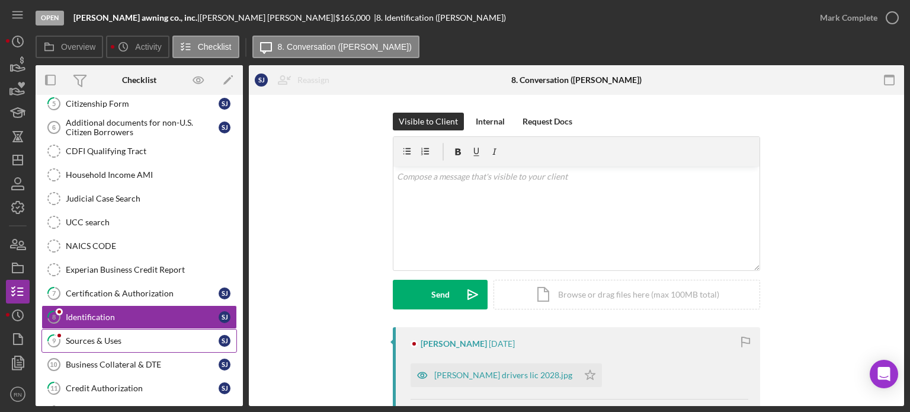
click at [114, 336] on div "Sources & Uses" at bounding box center [142, 340] width 153 height 9
